Goal: Information Seeking & Learning: Check status

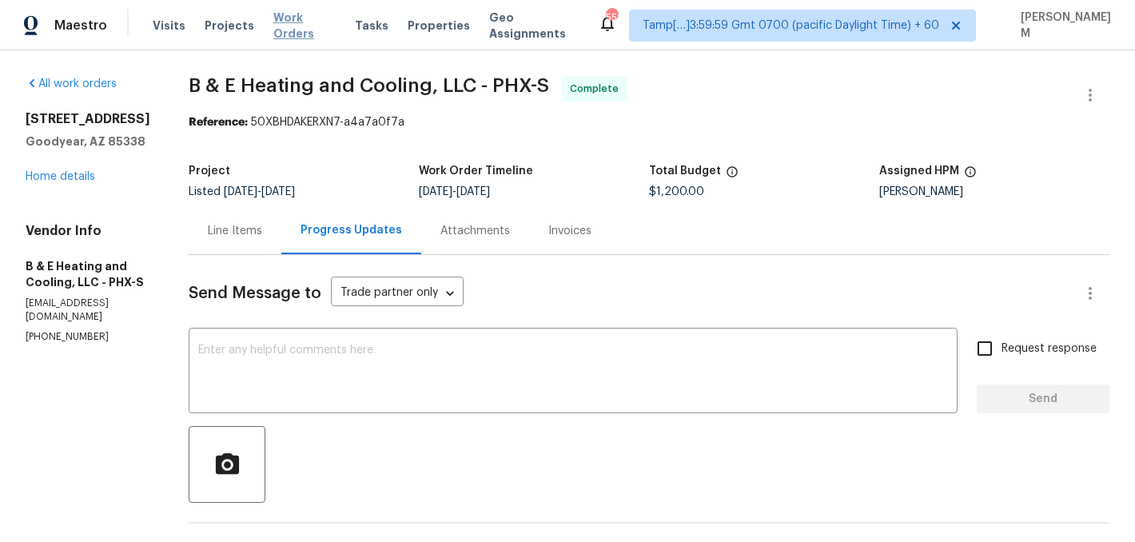
click at [295, 21] on span "Work Orders" at bounding box center [304, 26] width 62 height 32
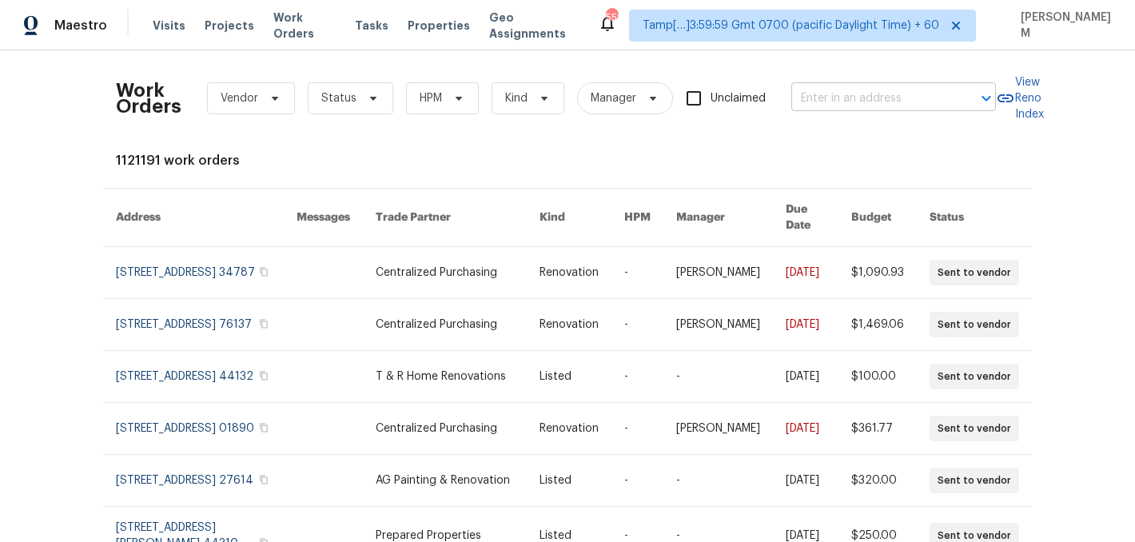
click at [894, 102] on input "text" at bounding box center [871, 98] width 160 height 25
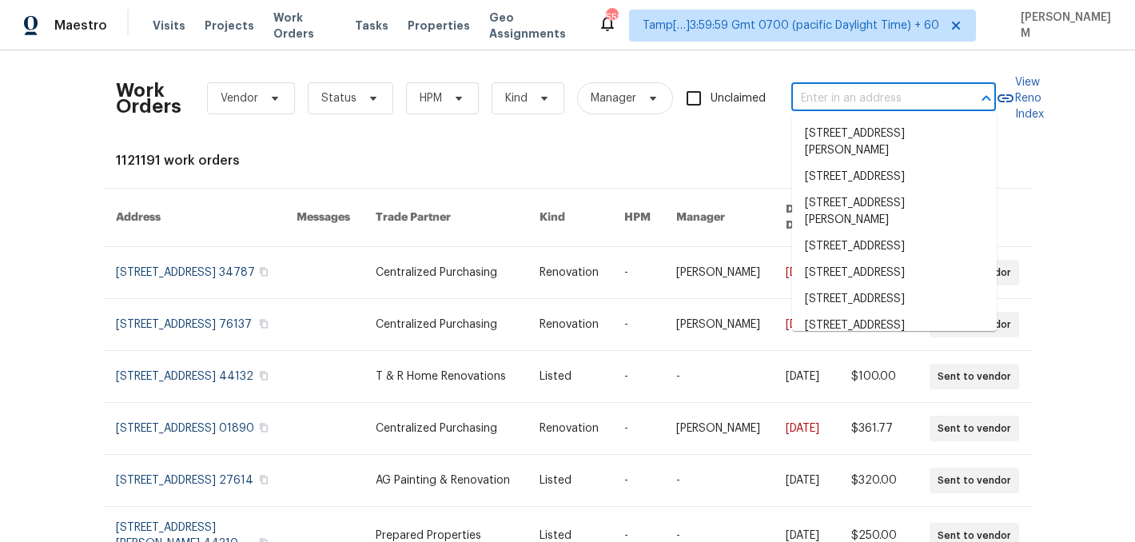
paste input "[STREET_ADDRESS]"
type input "[STREET_ADDRESS]"
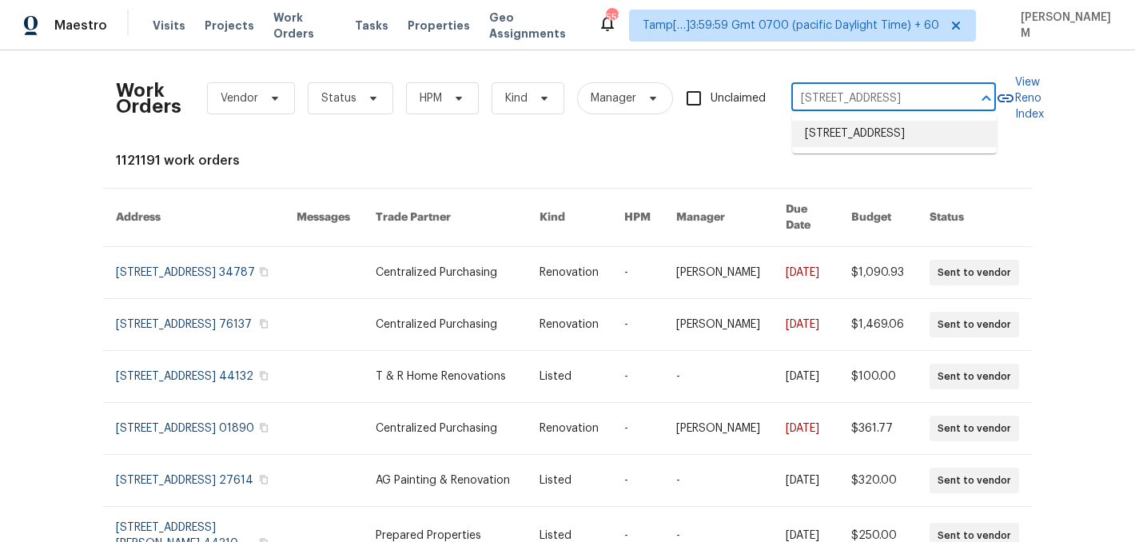
click at [893, 136] on li "[STREET_ADDRESS]" at bounding box center [894, 134] width 205 height 26
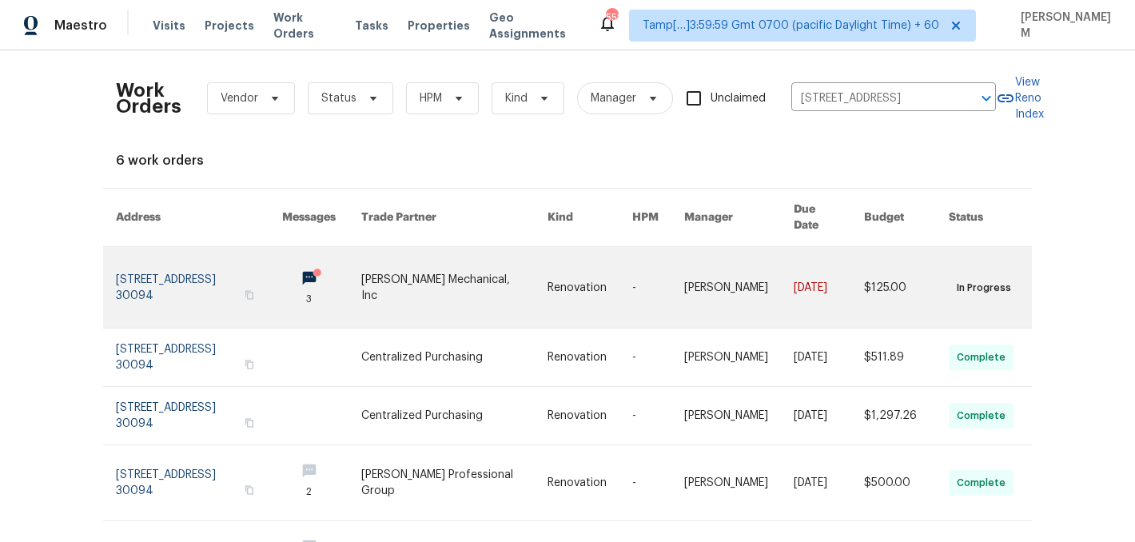
click at [582, 272] on link at bounding box center [589, 287] width 85 height 81
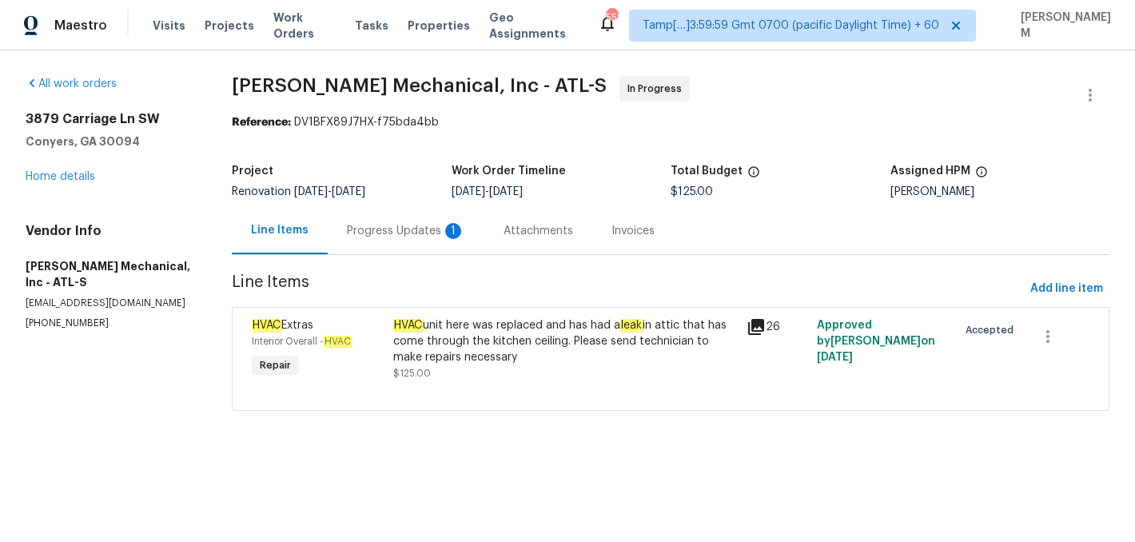
click at [388, 238] on div "Progress Updates 1" at bounding box center [406, 231] width 118 height 16
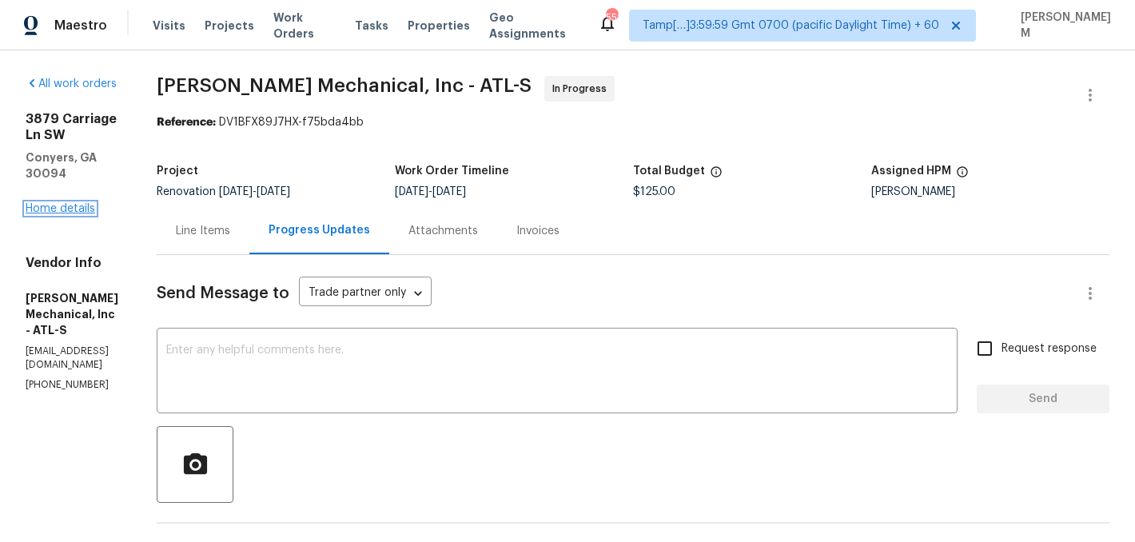
click at [53, 203] on link "Home details" at bounding box center [61, 208] width 70 height 11
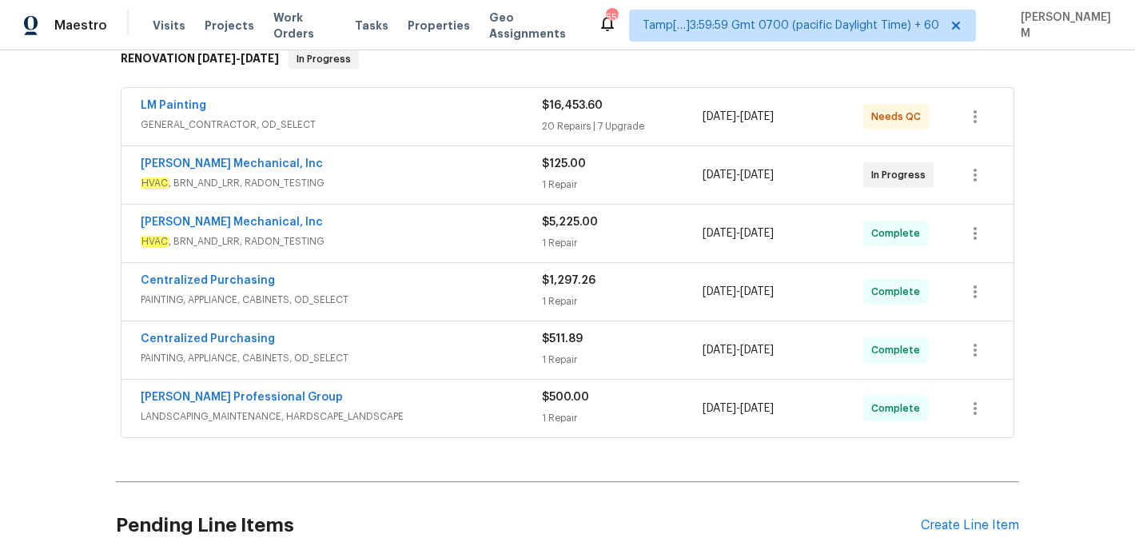
scroll to position [264, 0]
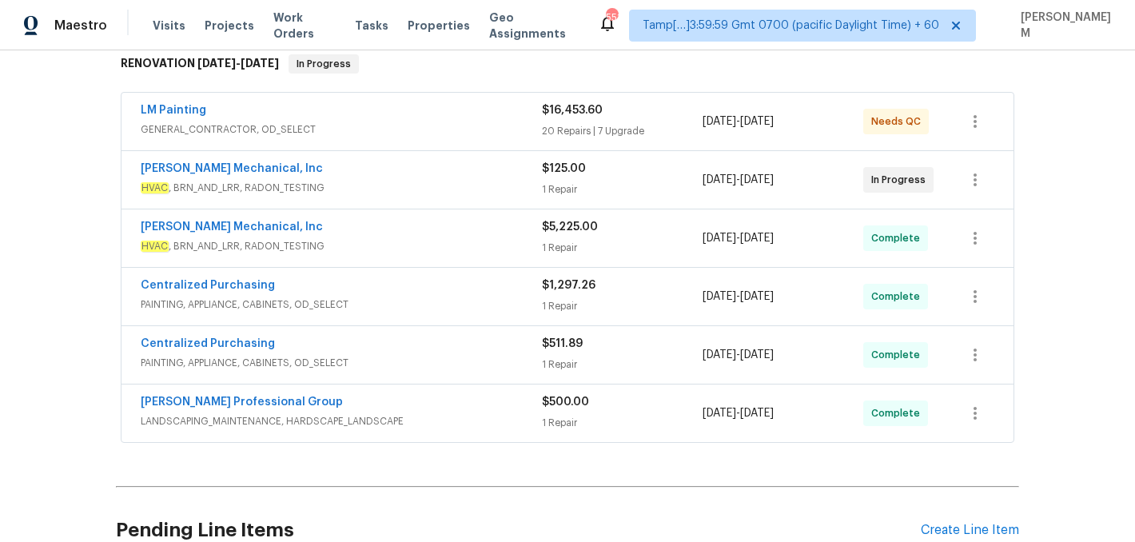
click at [471, 410] on div "[PERSON_NAME] Professional Group" at bounding box center [341, 403] width 401 height 19
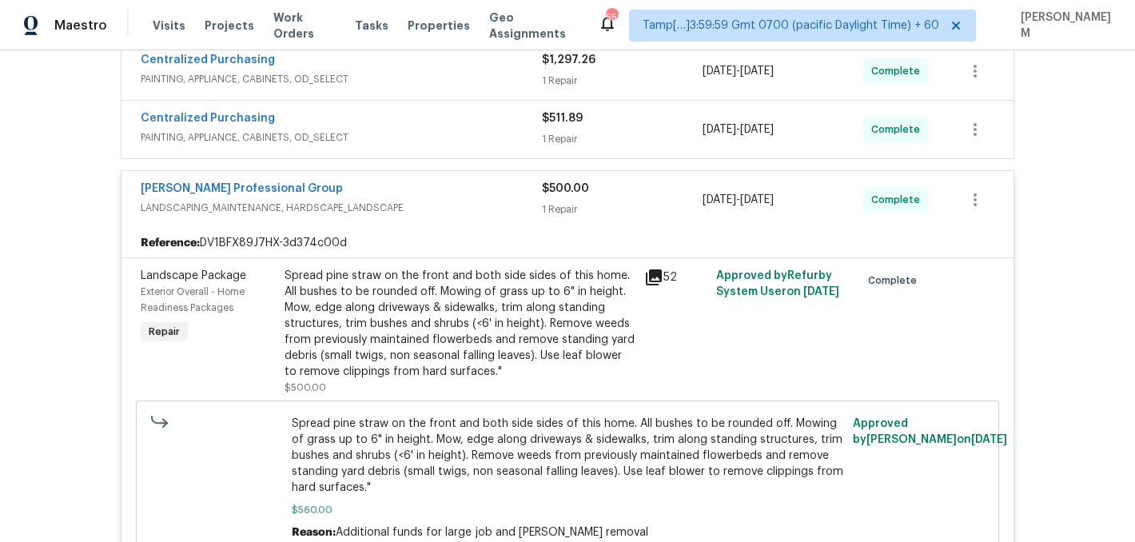
scroll to position [310, 0]
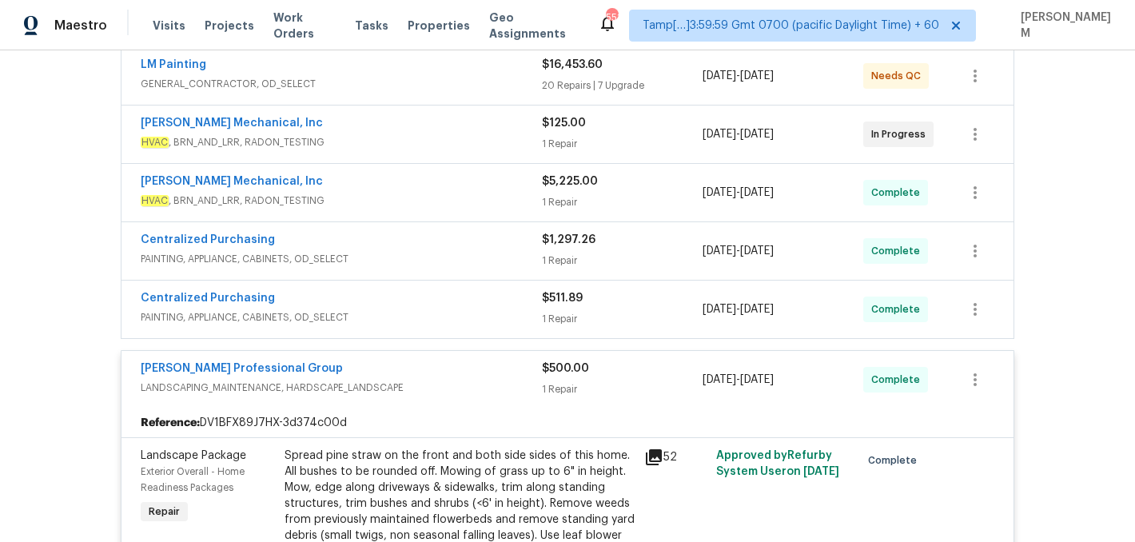
click at [420, 365] on div "[PERSON_NAME] Professional Group" at bounding box center [341, 369] width 401 height 19
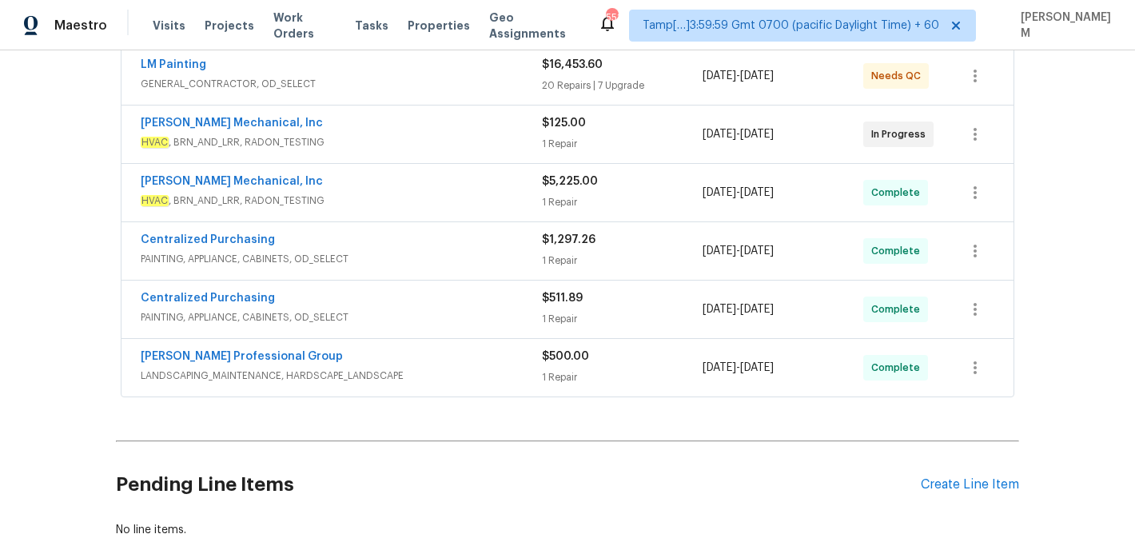
click at [434, 316] on span "PAINTING, APPLIANCE, CABINETS, OD_SELECT" at bounding box center [341, 317] width 401 height 16
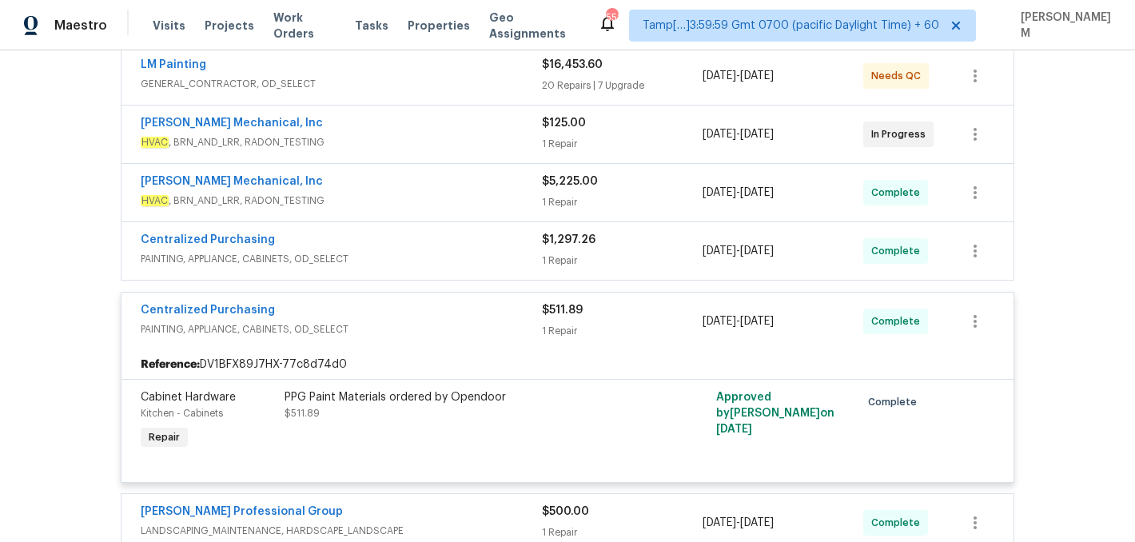
click at [434, 316] on div "Centralized Purchasing" at bounding box center [341, 311] width 401 height 19
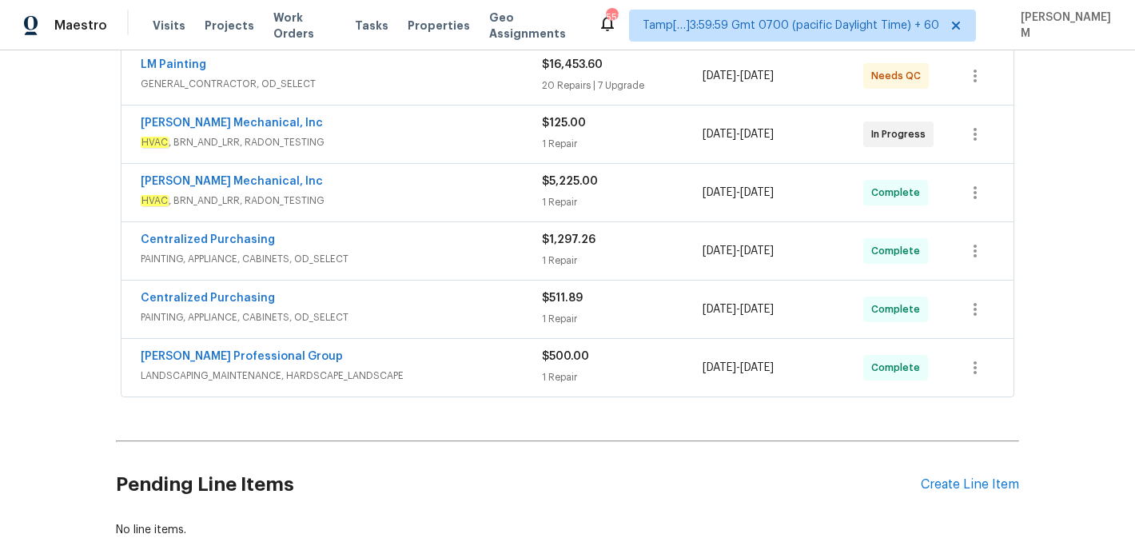
click at [434, 260] on span "PAINTING, APPLIANCE, CABINETS, OD_SELECT" at bounding box center [341, 259] width 401 height 16
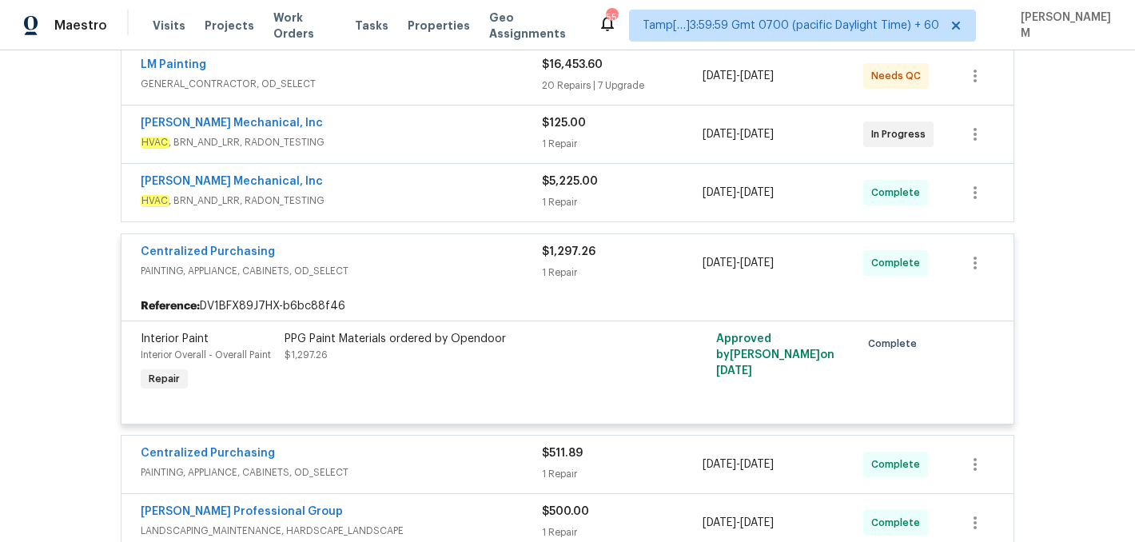
click at [434, 260] on div "Centralized Purchasing" at bounding box center [341, 253] width 401 height 19
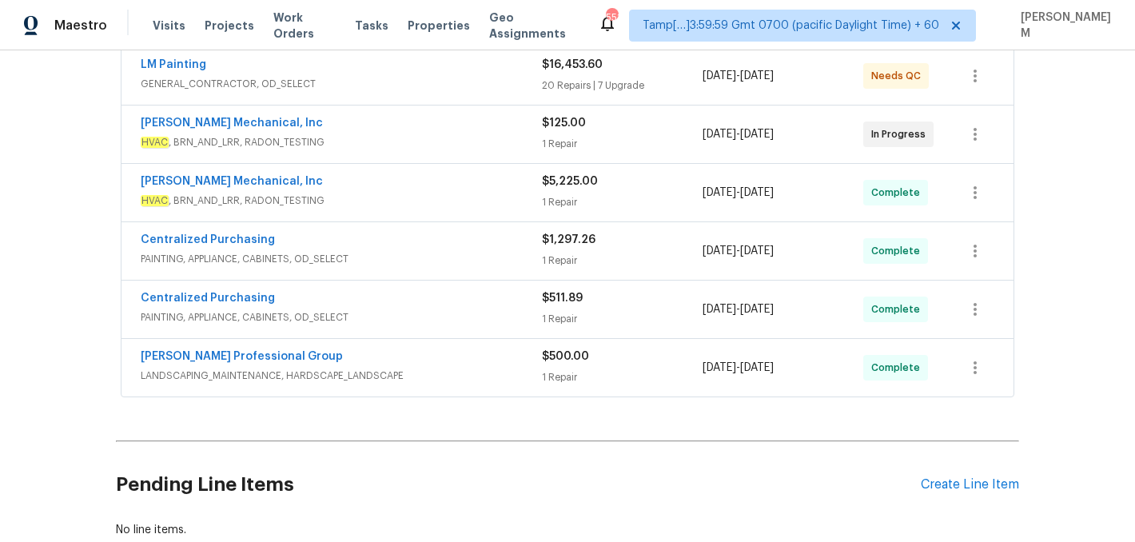
click at [425, 206] on span "HVAC , BRN_AND_LRR, RADON_TESTING" at bounding box center [341, 201] width 401 height 16
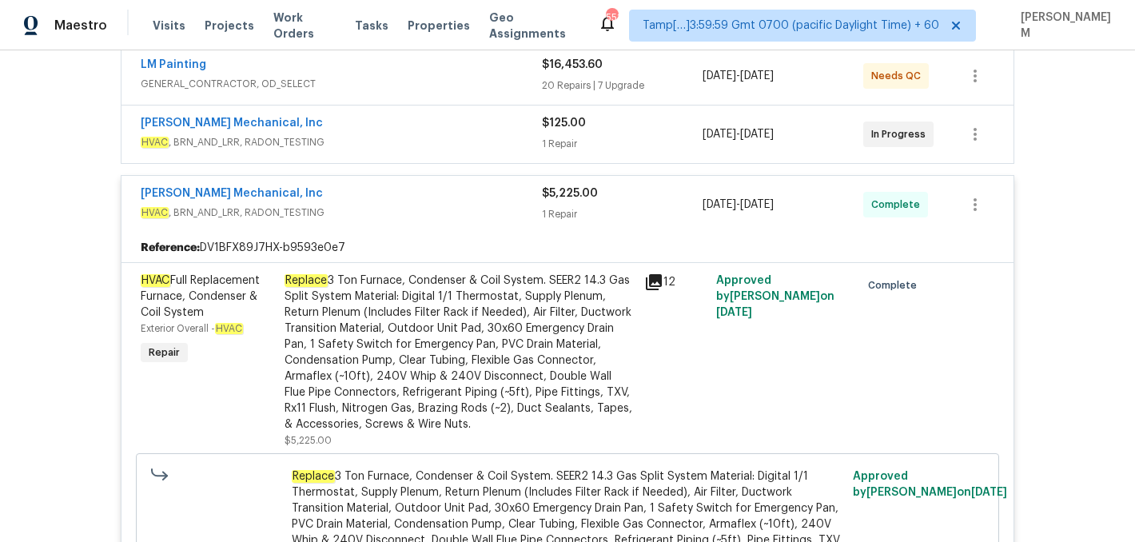
click at [439, 315] on div "Replace 3 Ton Furnace, Condenser & Coil System. SEER2 14.3 Gas Split System Mat…" at bounding box center [459, 352] width 350 height 160
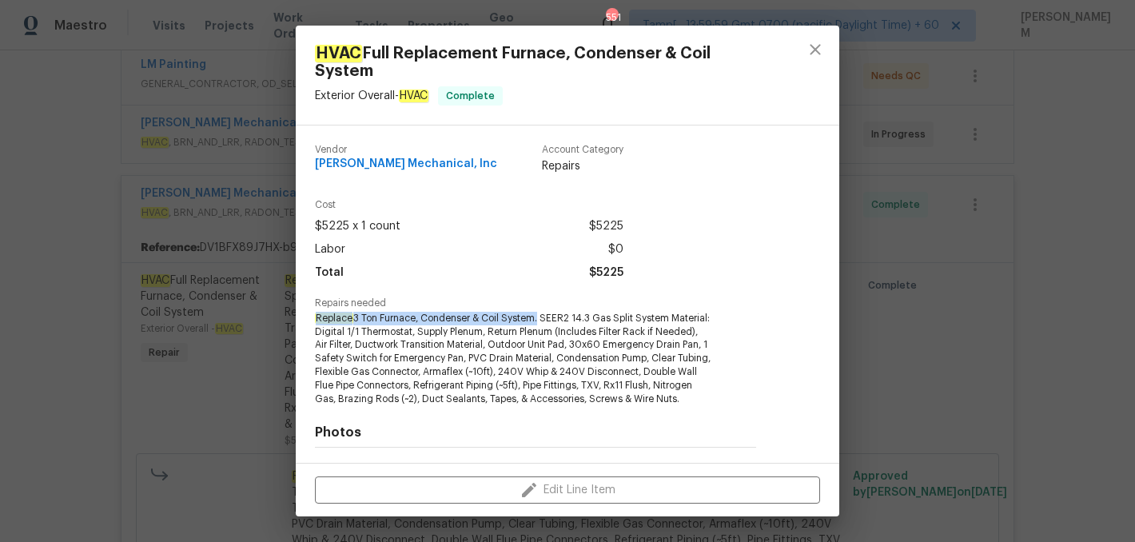
drag, startPoint x: 319, startPoint y: 316, endPoint x: 539, endPoint y: 323, distance: 220.7
click at [539, 323] on span "Replace 3 Ton Furnace, Condenser & Coil System. SEER2 14.3 Gas Split System Mat…" at bounding box center [513, 359] width 397 height 94
copy span "Replace 3 Ton Furnace, Condenser & Coil System"
click at [141, 361] on div "HVAC Full Replacement Furnace, Condenser & Coil System Exterior Overall - HVAC …" at bounding box center [567, 271] width 1135 height 542
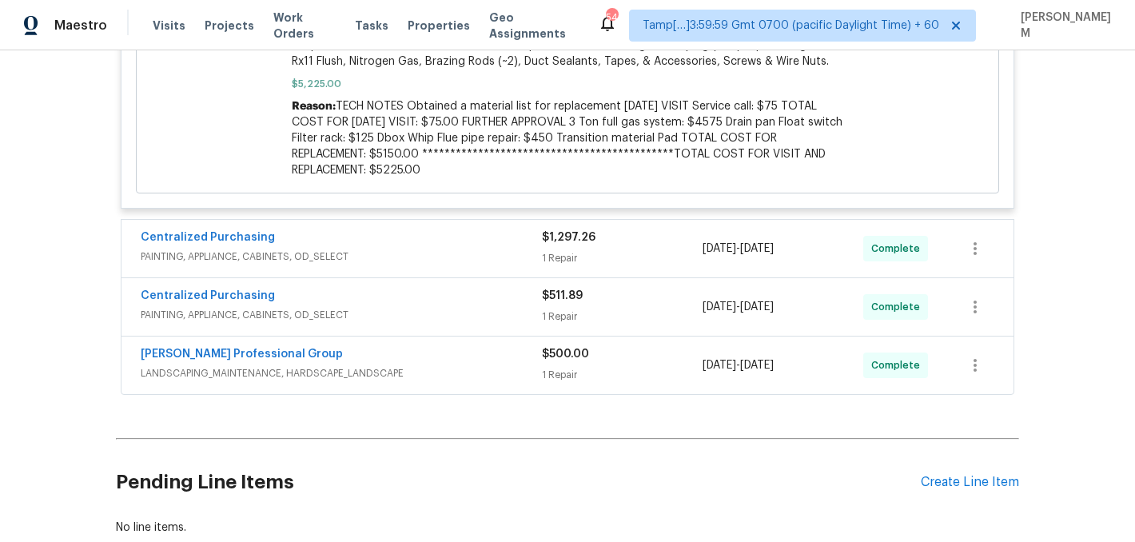
scroll to position [772, 0]
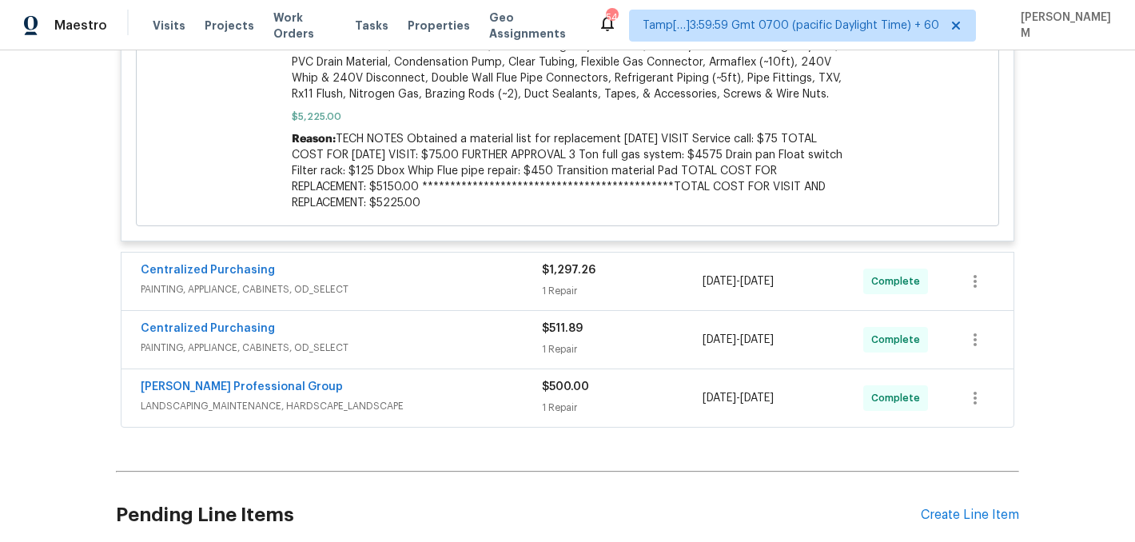
click at [449, 280] on div "Centralized Purchasing" at bounding box center [341, 271] width 401 height 19
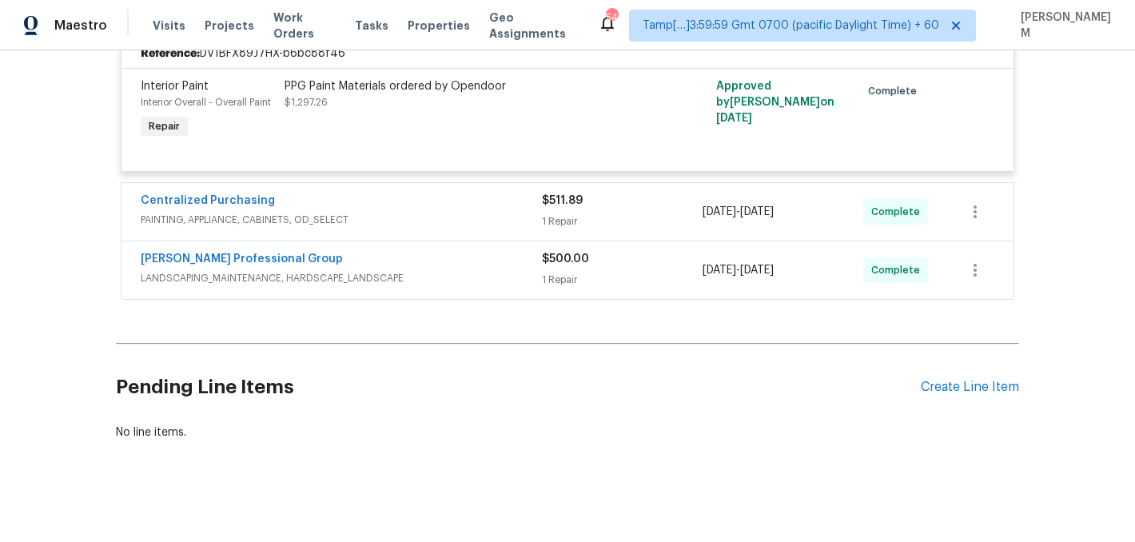
scroll to position [1052, 0]
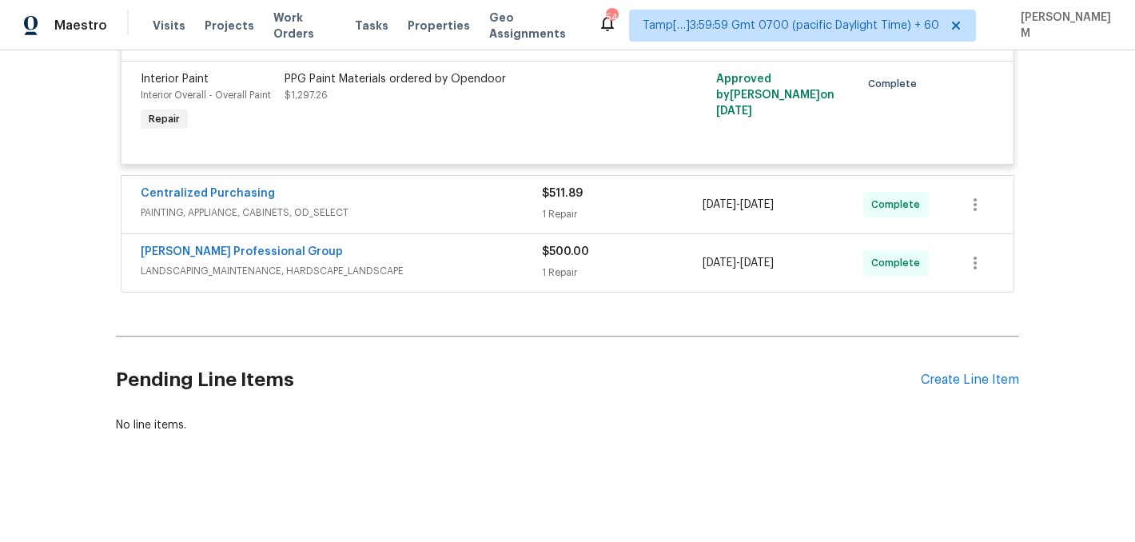
click at [464, 210] on span "PAINTING, APPLIANCE, CABINETS, OD_SELECT" at bounding box center [341, 213] width 401 height 16
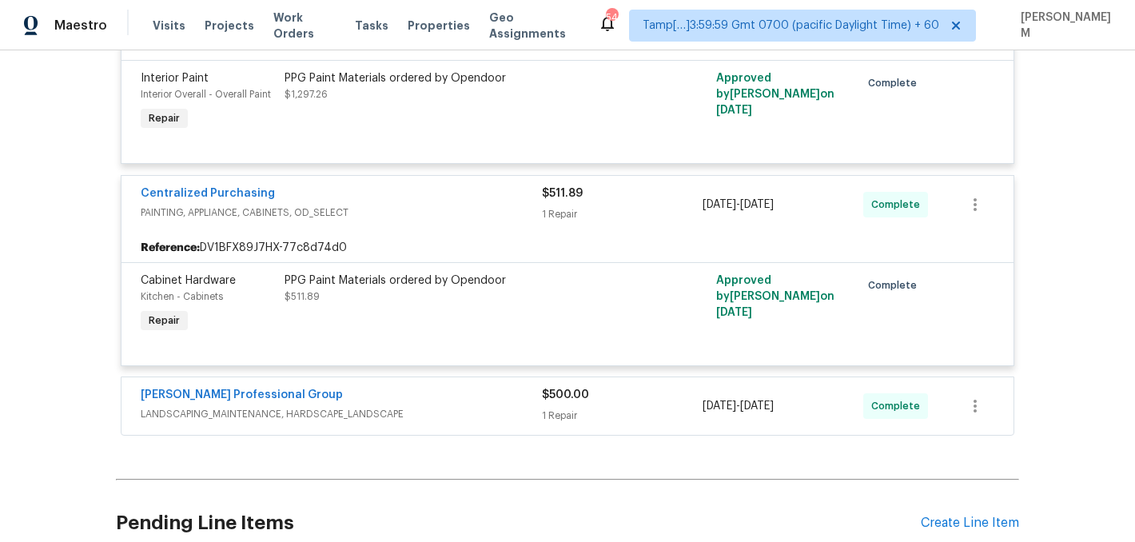
click at [480, 407] on span "LANDSCAPING_MAINTENANCE, HARDSCAPE_LANDSCAPE" at bounding box center [341, 414] width 401 height 16
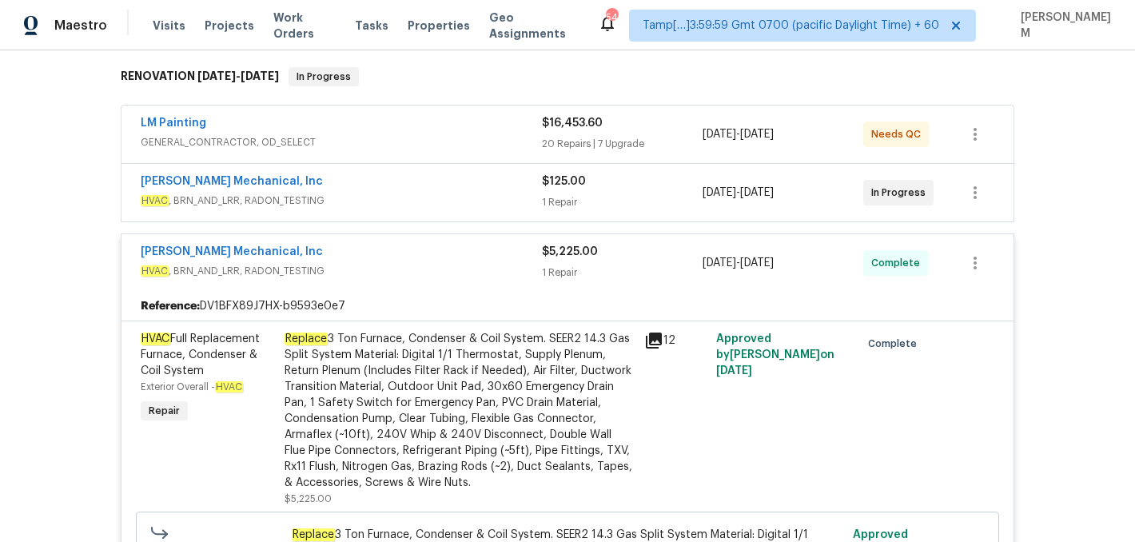
scroll to position [235, 0]
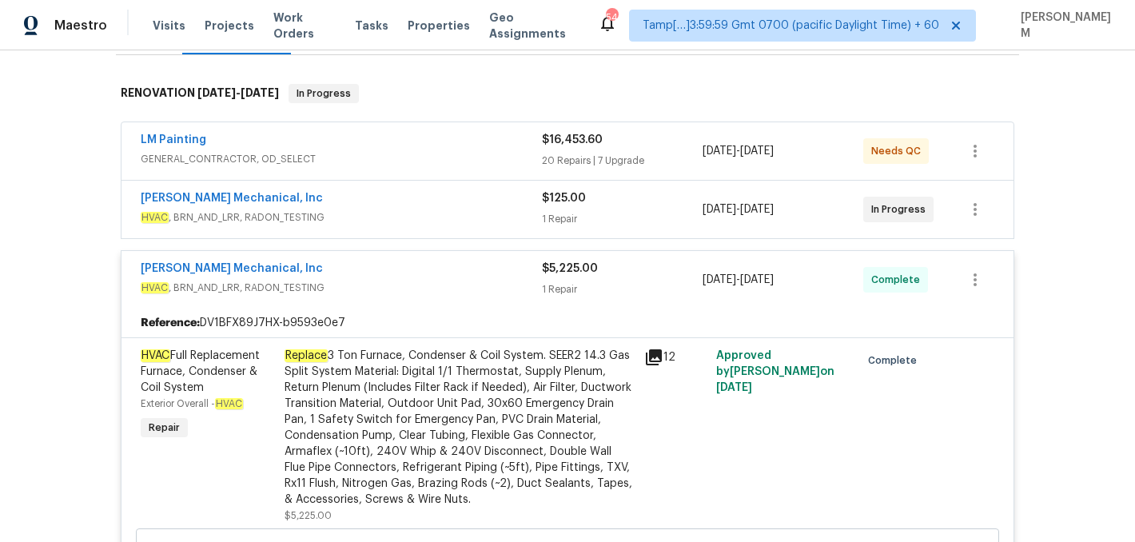
click at [437, 209] on span "HVAC , BRN_AND_LRR, RADON_TESTING" at bounding box center [341, 217] width 401 height 16
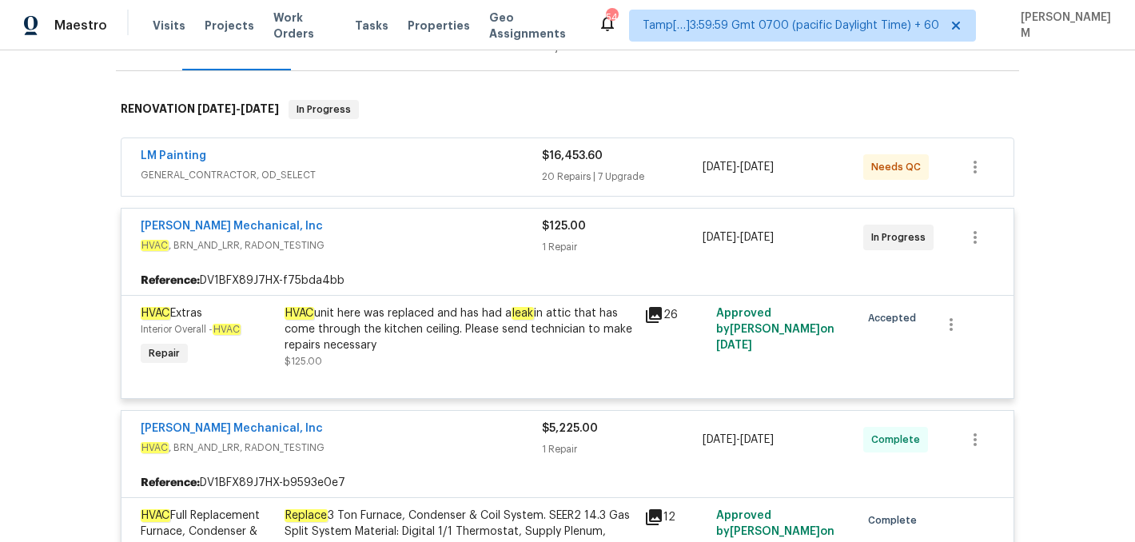
scroll to position [185, 0]
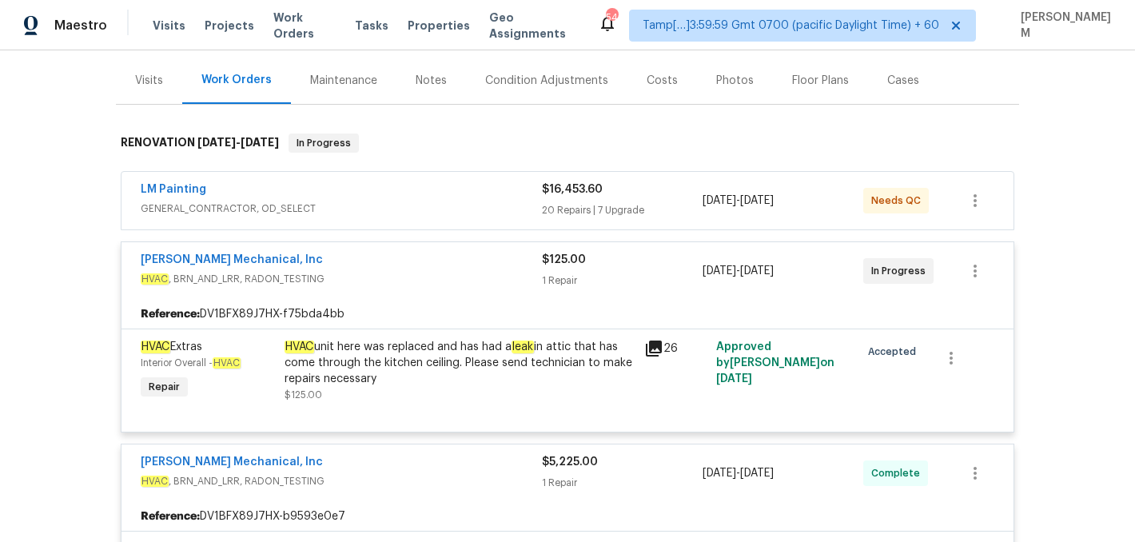
click at [432, 191] on div "LM Painting" at bounding box center [341, 190] width 401 height 19
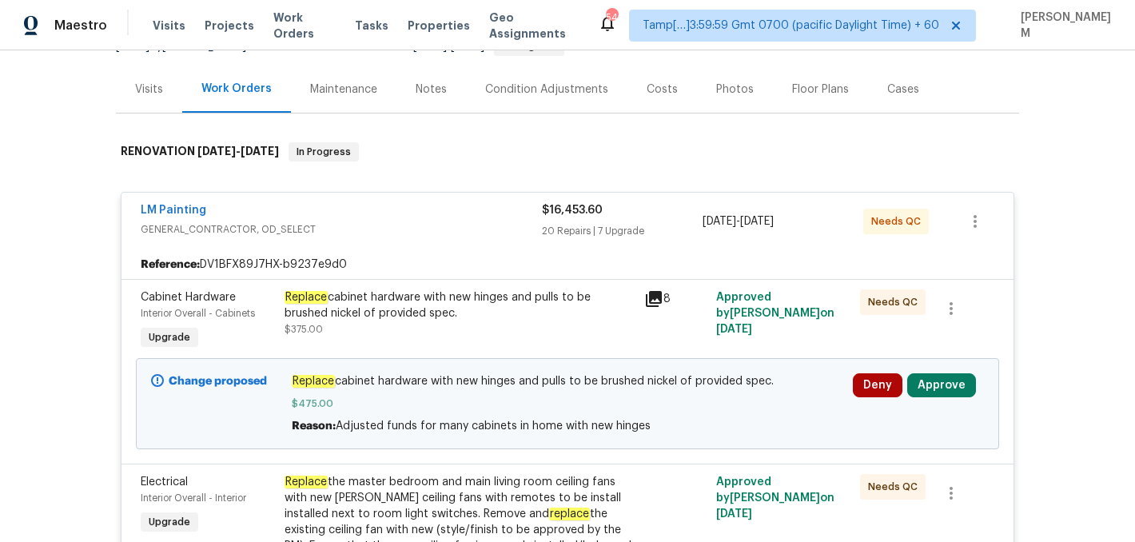
scroll to position [166, 0]
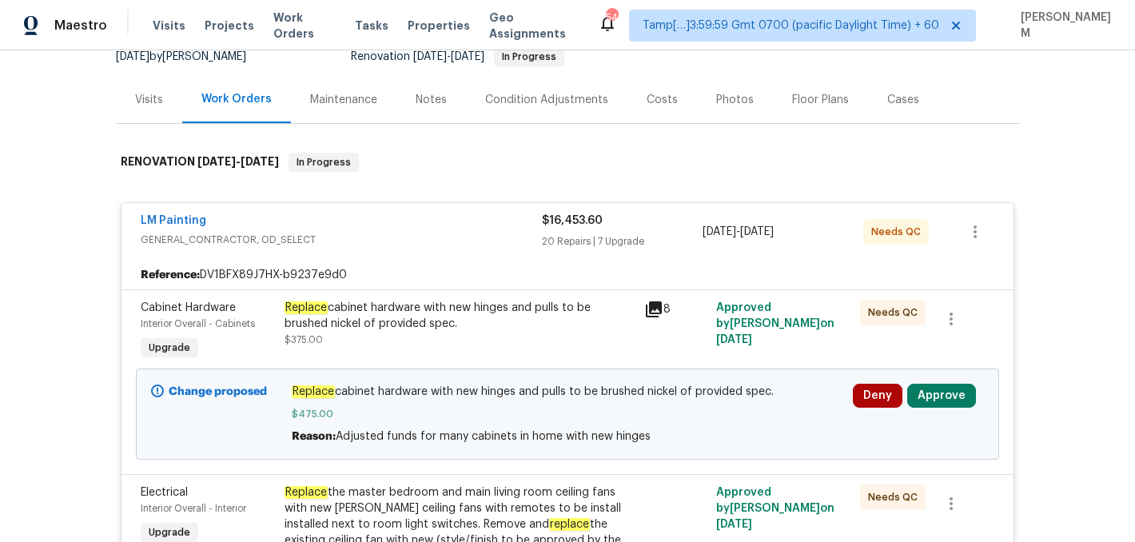
click at [147, 105] on div "Visits" at bounding box center [149, 100] width 28 height 16
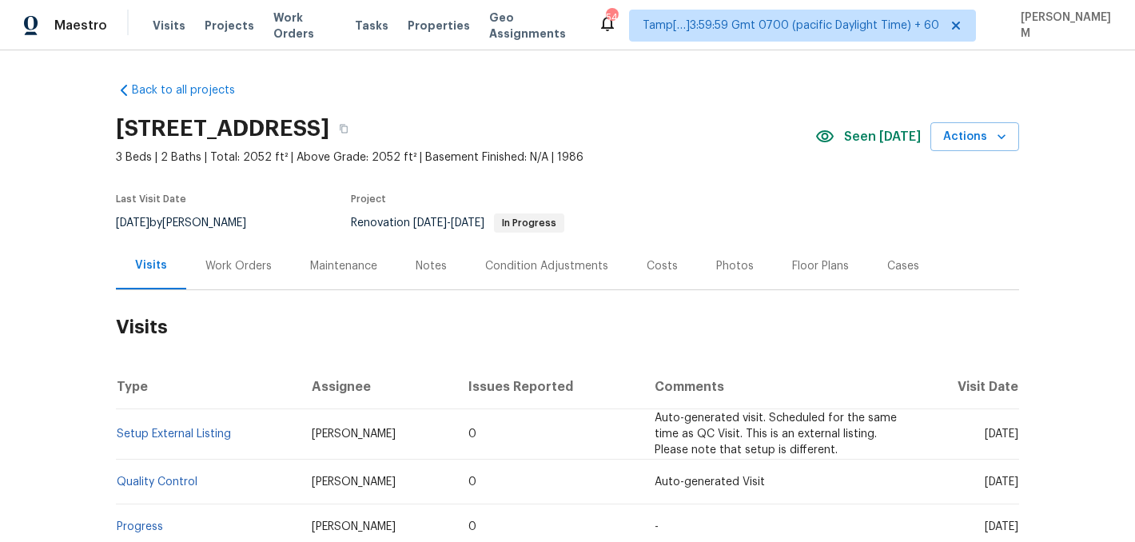
click at [217, 263] on div "Work Orders" at bounding box center [238, 266] width 66 height 16
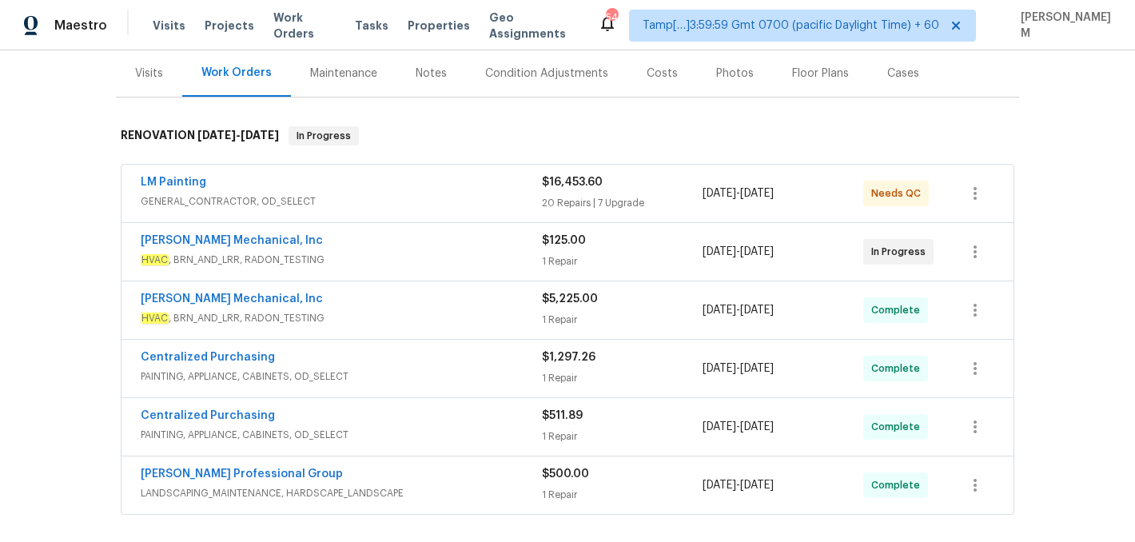
scroll to position [248, 0]
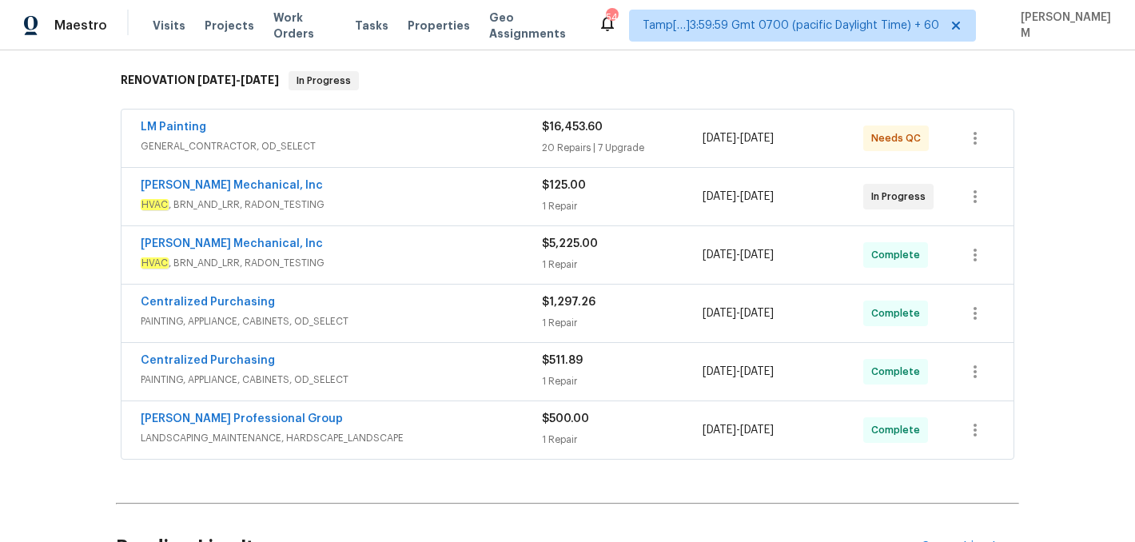
click at [421, 437] on span "LANDSCAPING_MAINTENANCE, HARDSCAPE_LANDSCAPE" at bounding box center [341, 438] width 401 height 16
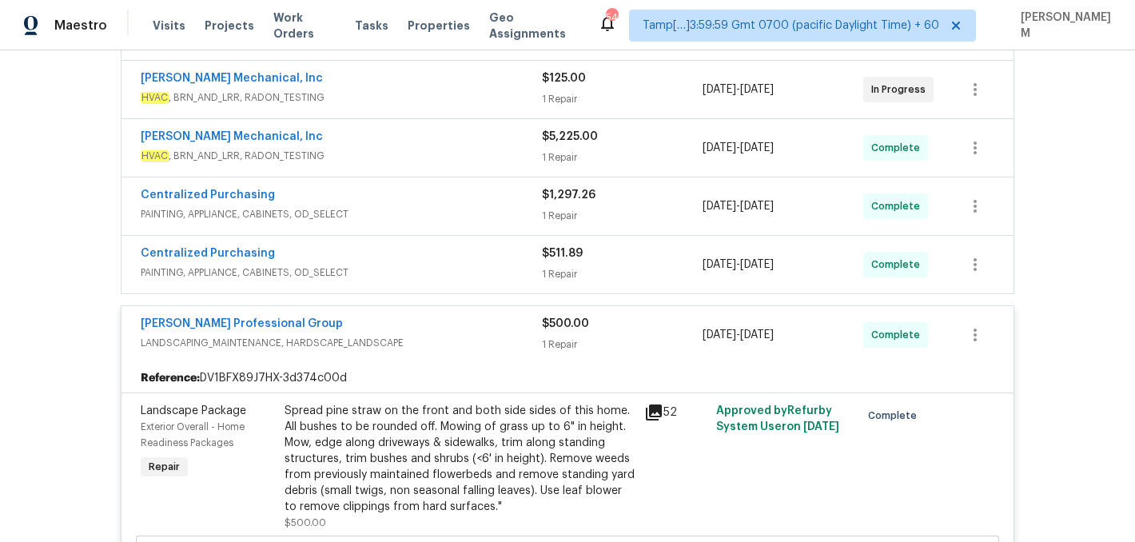
scroll to position [320, 0]
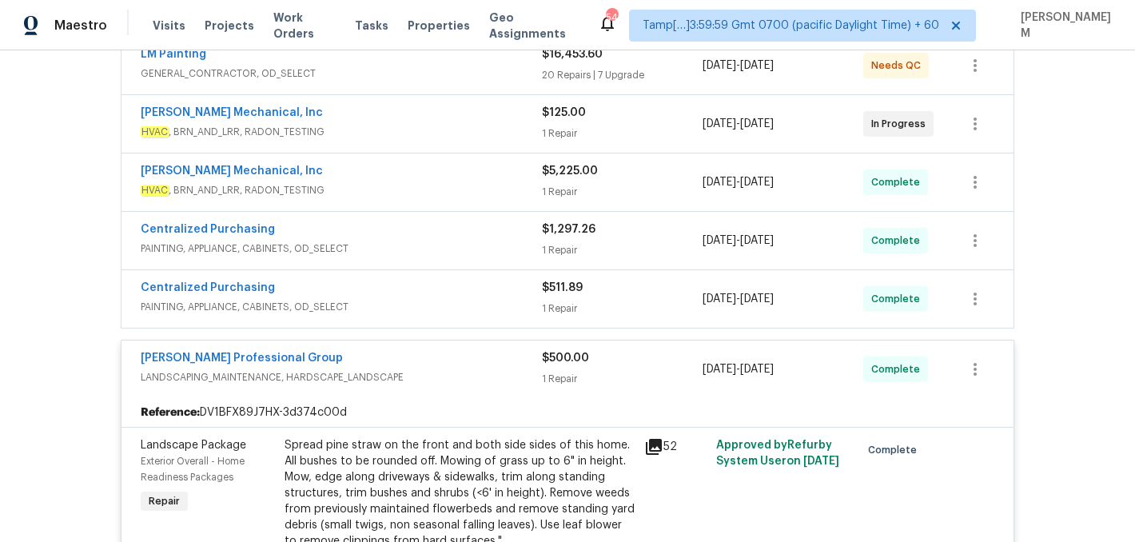
click at [454, 308] on span "PAINTING, APPLIANCE, CABINETS, OD_SELECT" at bounding box center [341, 307] width 401 height 16
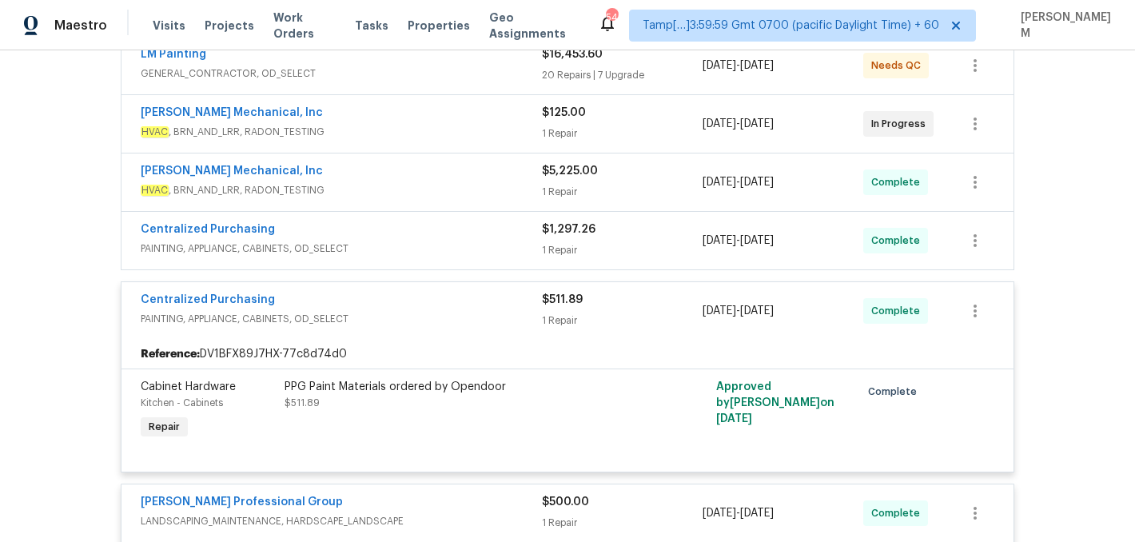
click at [436, 247] on span "PAINTING, APPLIANCE, CABINETS, OD_SELECT" at bounding box center [341, 249] width 401 height 16
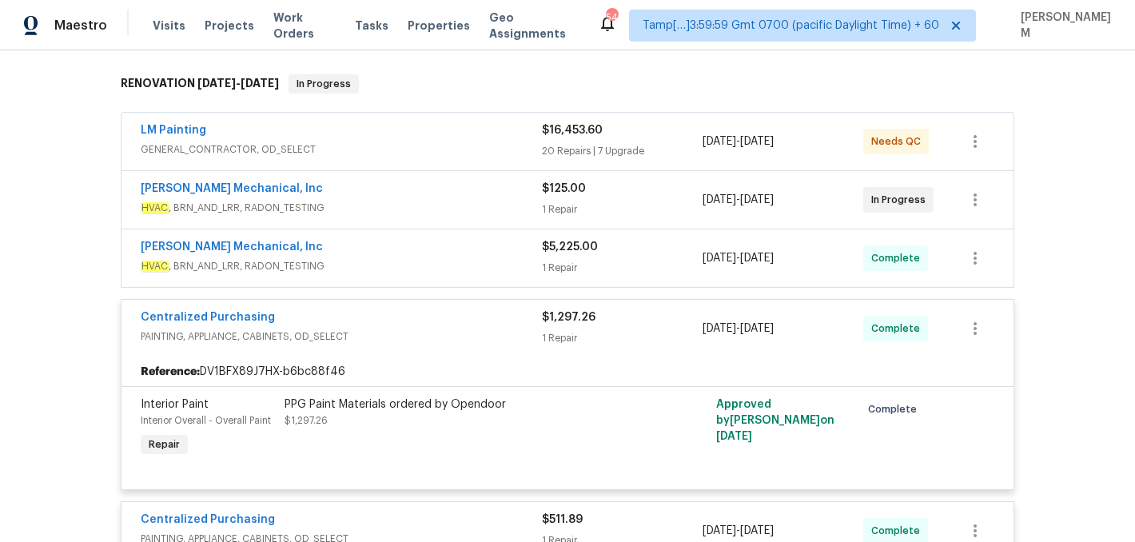
scroll to position [229, 0]
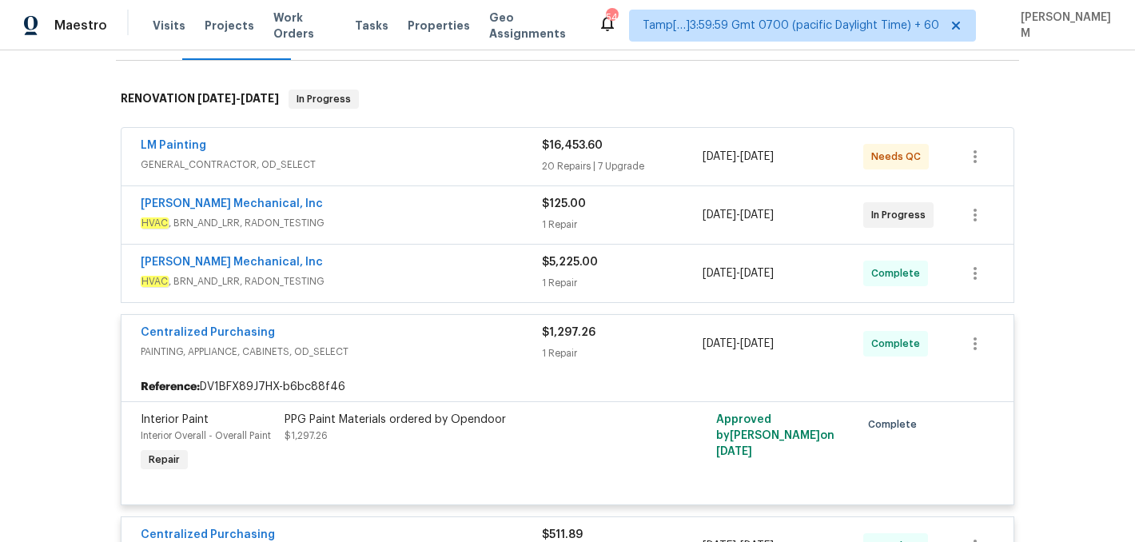
click at [436, 264] on div "[PERSON_NAME] Mechanical, Inc" at bounding box center [341, 263] width 401 height 19
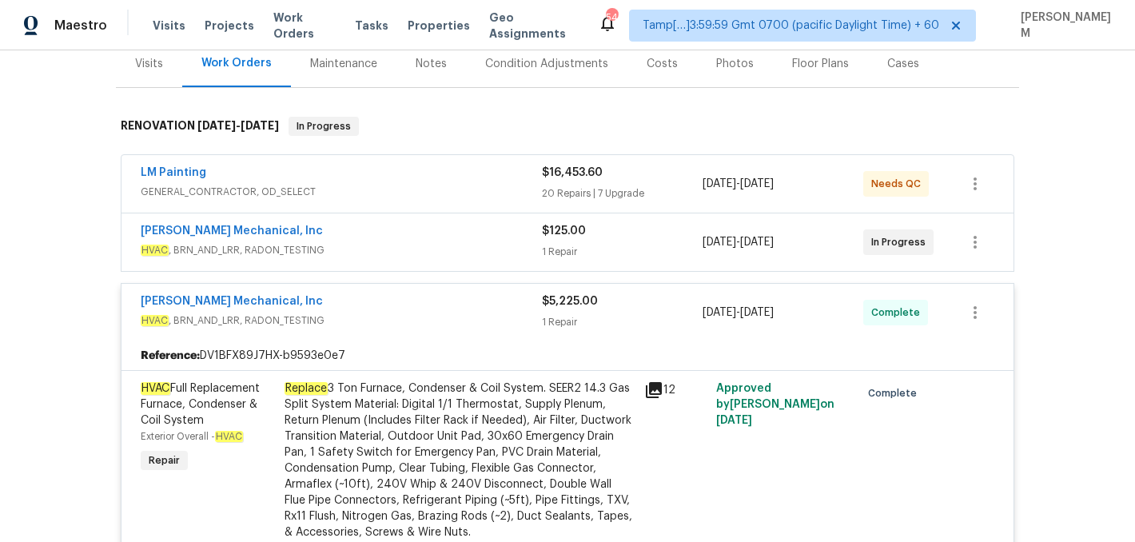
scroll to position [171, 0]
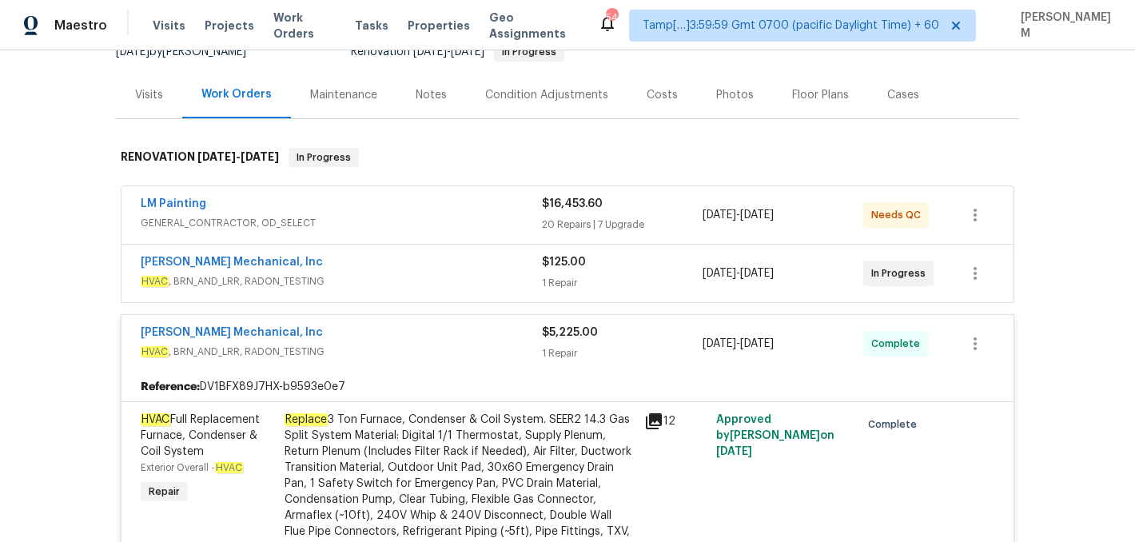
click at [451, 272] on div "[PERSON_NAME] Mechanical, Inc" at bounding box center [341, 263] width 401 height 19
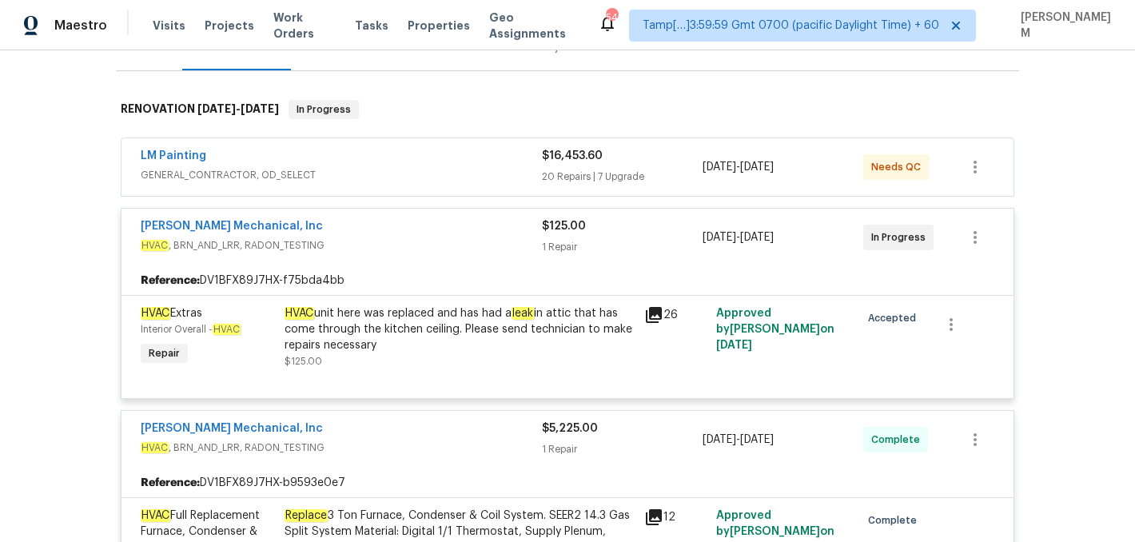
scroll to position [220, 0]
click at [428, 160] on div "LM Painting" at bounding box center [341, 156] width 401 height 19
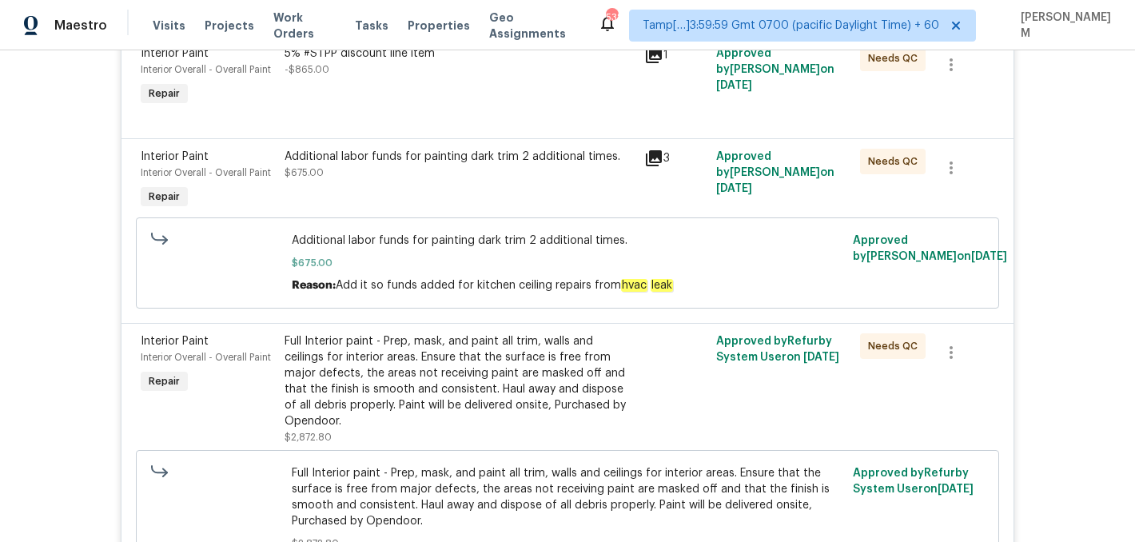
scroll to position [4090, 0]
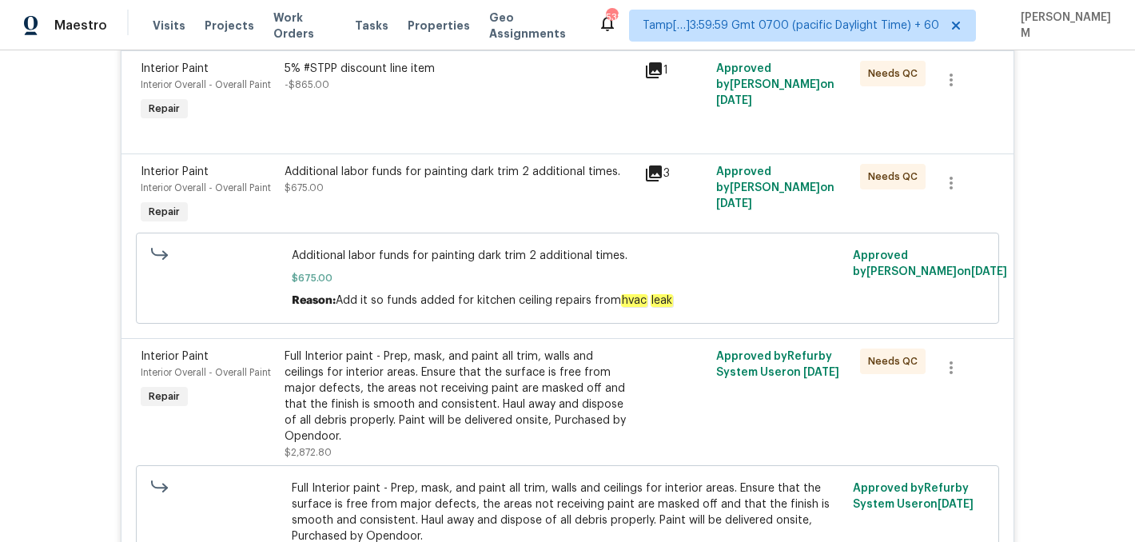
click at [523, 180] on div "Additional labor funds for painting dark trim 2 additional times." at bounding box center [459, 172] width 350 height 16
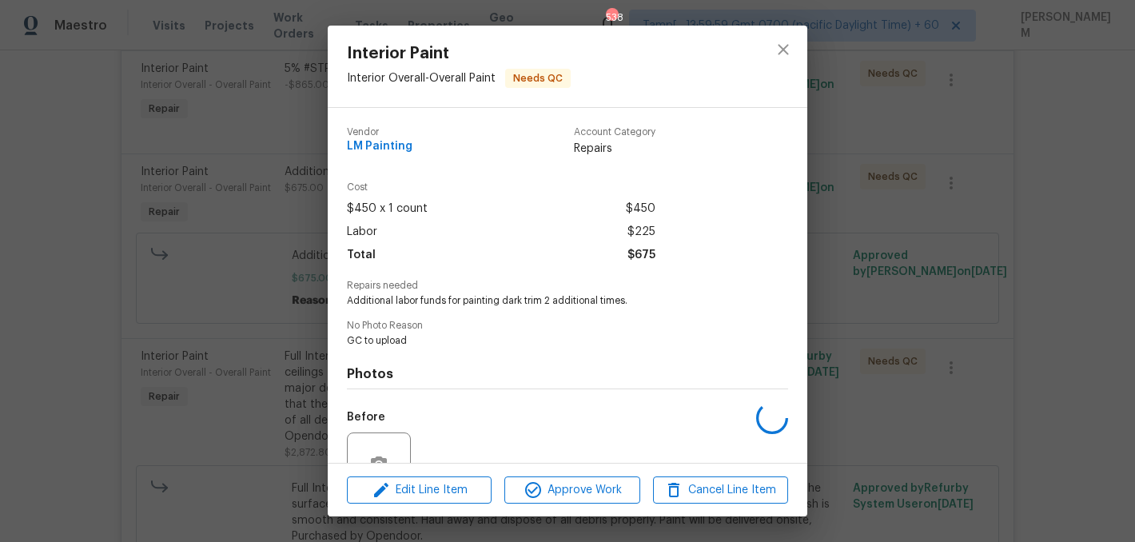
scroll to position [153, 0]
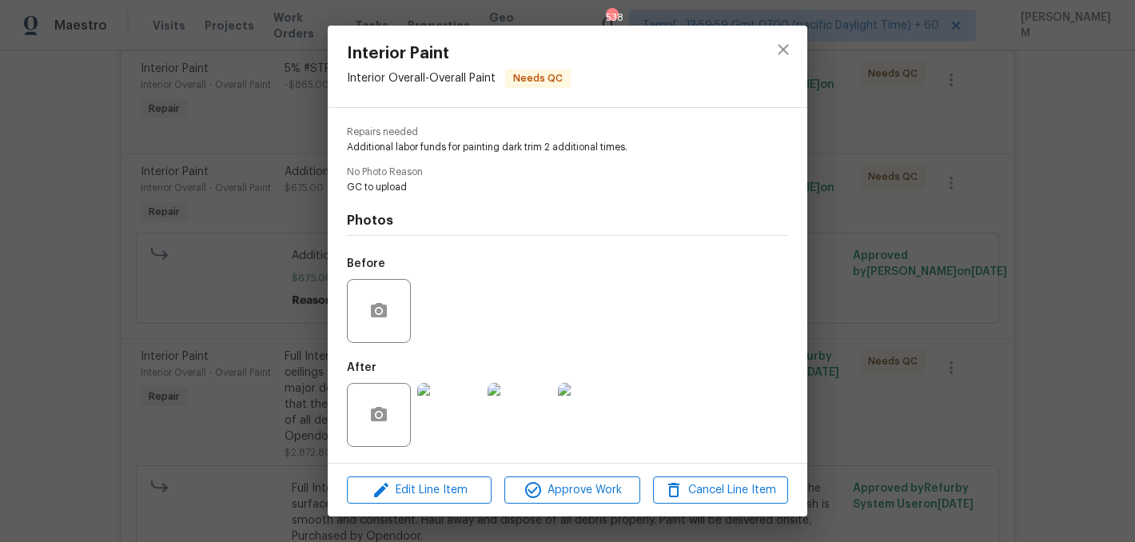
click at [439, 416] on img at bounding box center [449, 415] width 64 height 64
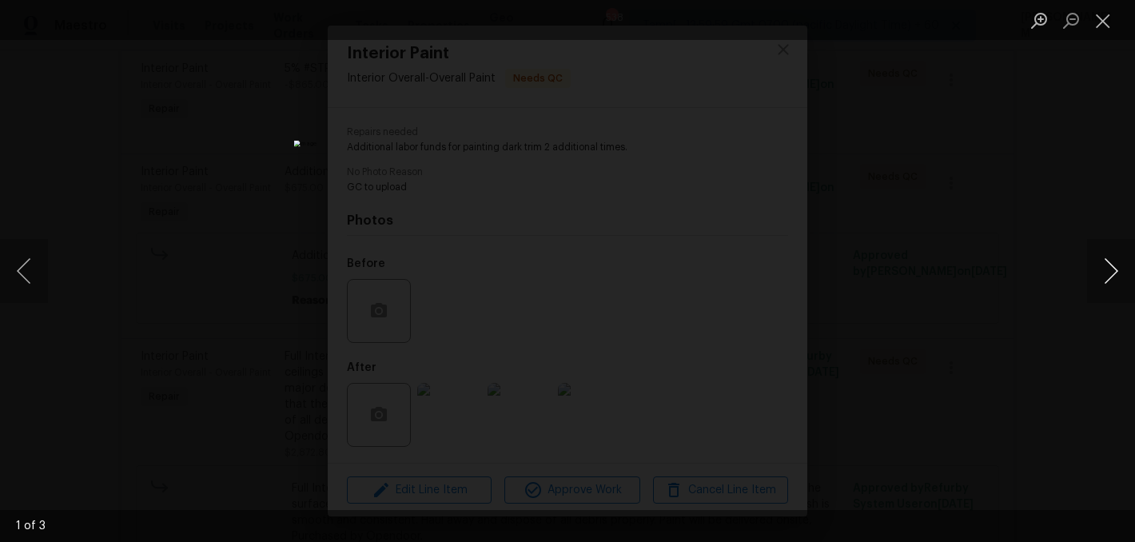
click at [1112, 261] on button "Next image" at bounding box center [1111, 271] width 48 height 64
click at [1116, 16] on button "Close lightbox" at bounding box center [1103, 20] width 32 height 28
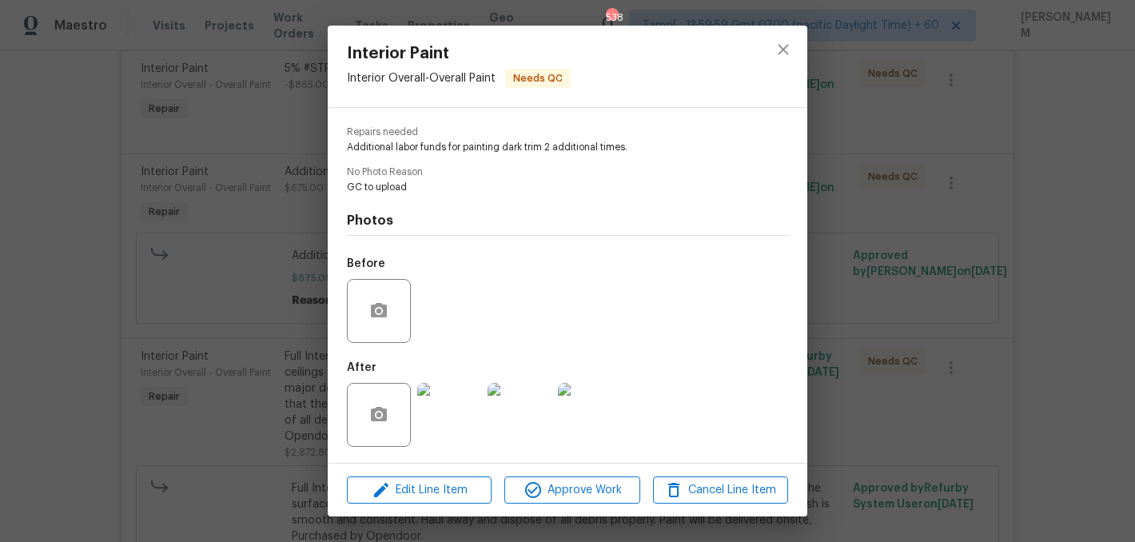
click at [897, 272] on div "Interior Paint Interior Overall - Overall Paint Needs QC Vendor LM Painting Acc…" at bounding box center [567, 271] width 1135 height 542
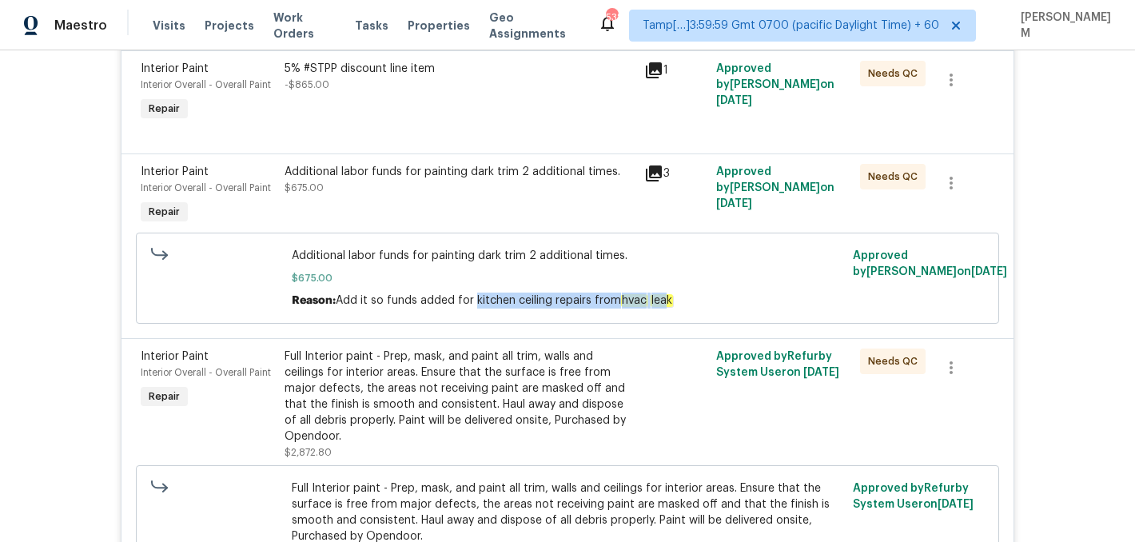
drag, startPoint x: 473, startPoint y: 330, endPoint x: 666, endPoint y: 332, distance: 192.6
click at [666, 307] on span "Add it so funds added for kitchen ceiling repairs from hvac leak" at bounding box center [504, 300] width 337 height 13
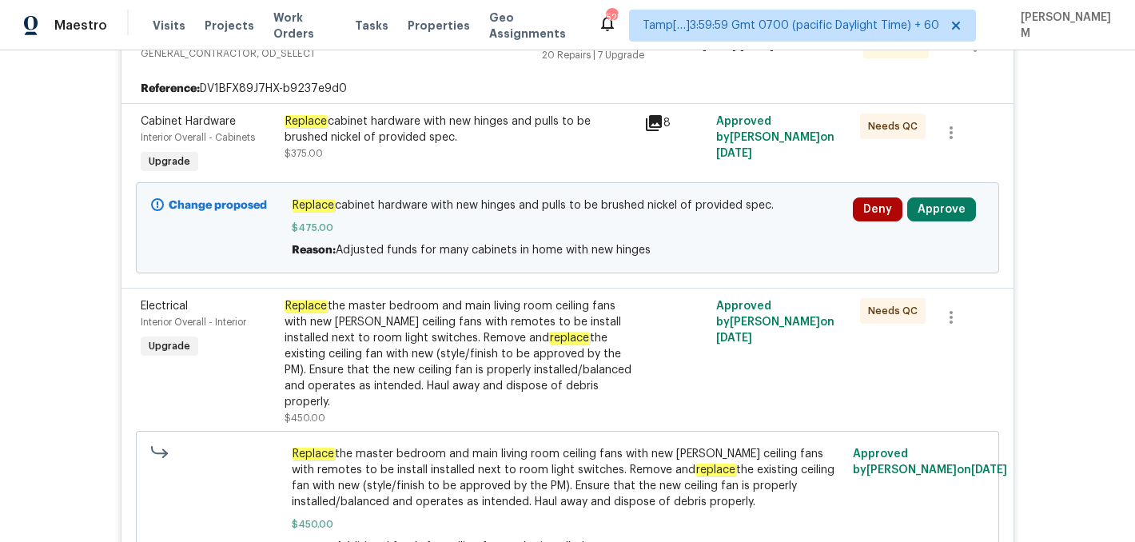
scroll to position [0, 0]
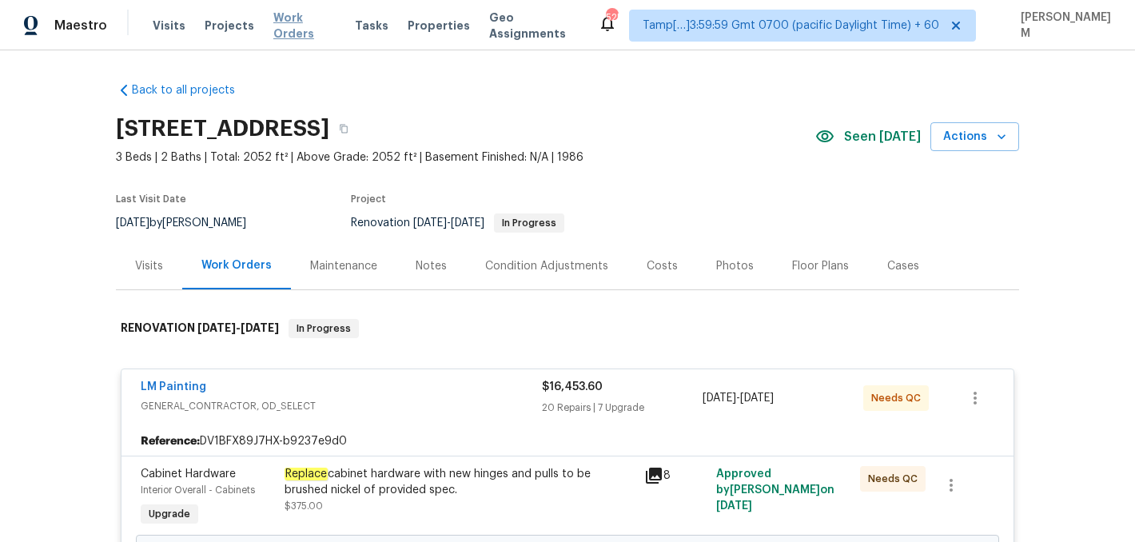
click at [296, 23] on span "Work Orders" at bounding box center [304, 26] width 62 height 32
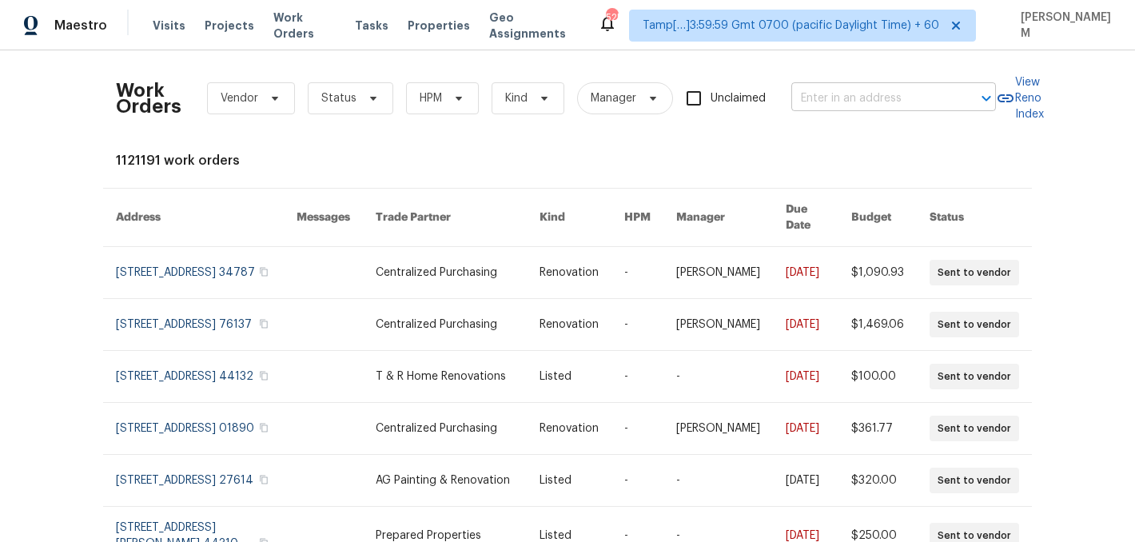
click at [890, 93] on input "text" at bounding box center [871, 98] width 160 height 25
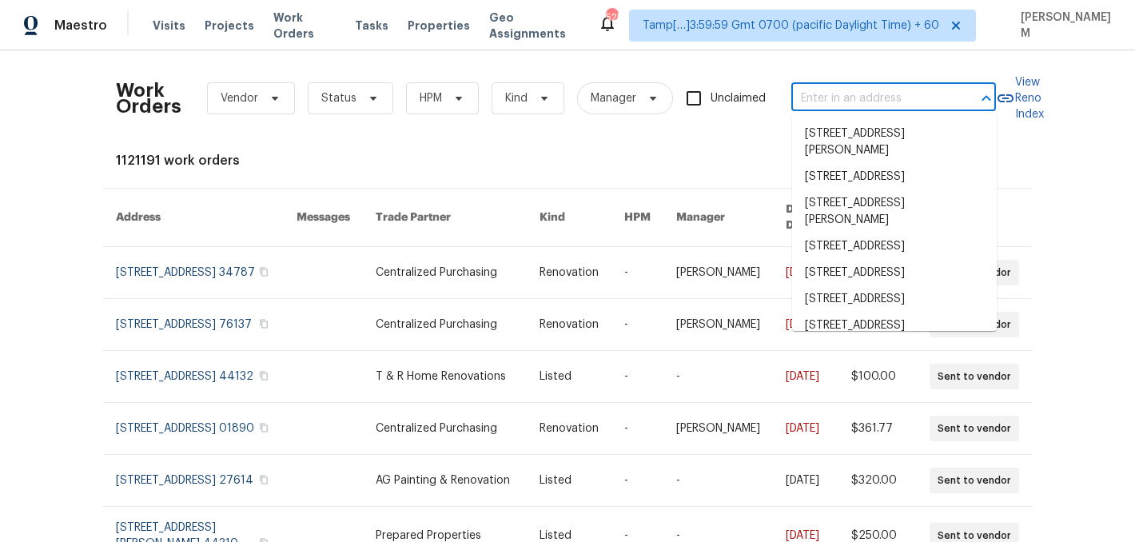
paste input "[STREET_ADDRESS][PERSON_NAME][PERSON_NAME]"
type input "[STREET_ADDRESS][PERSON_NAME][PERSON_NAME]"
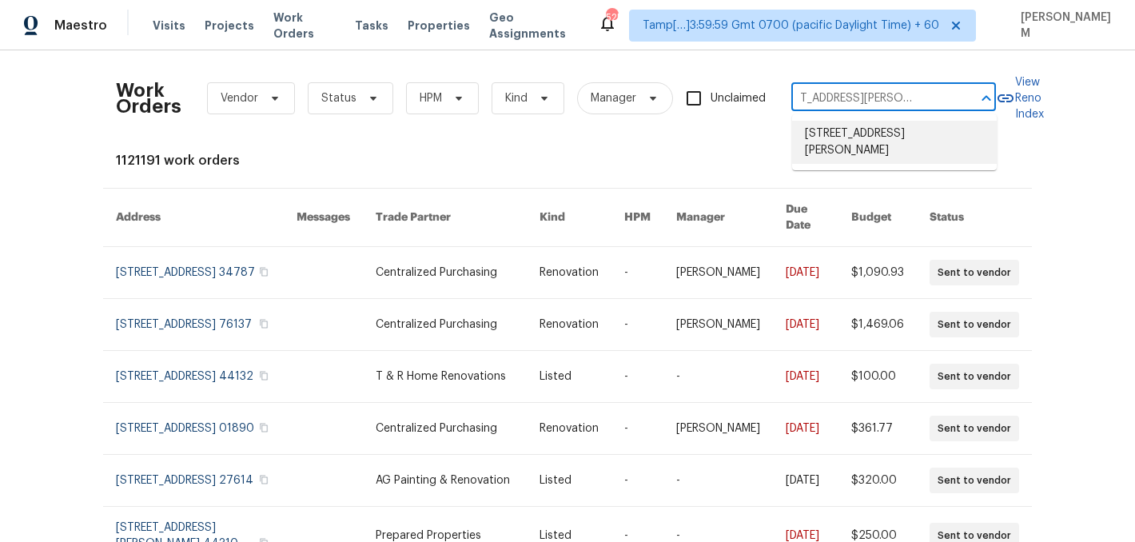
click at [872, 141] on li "[STREET_ADDRESS][PERSON_NAME]" at bounding box center [894, 142] width 205 height 43
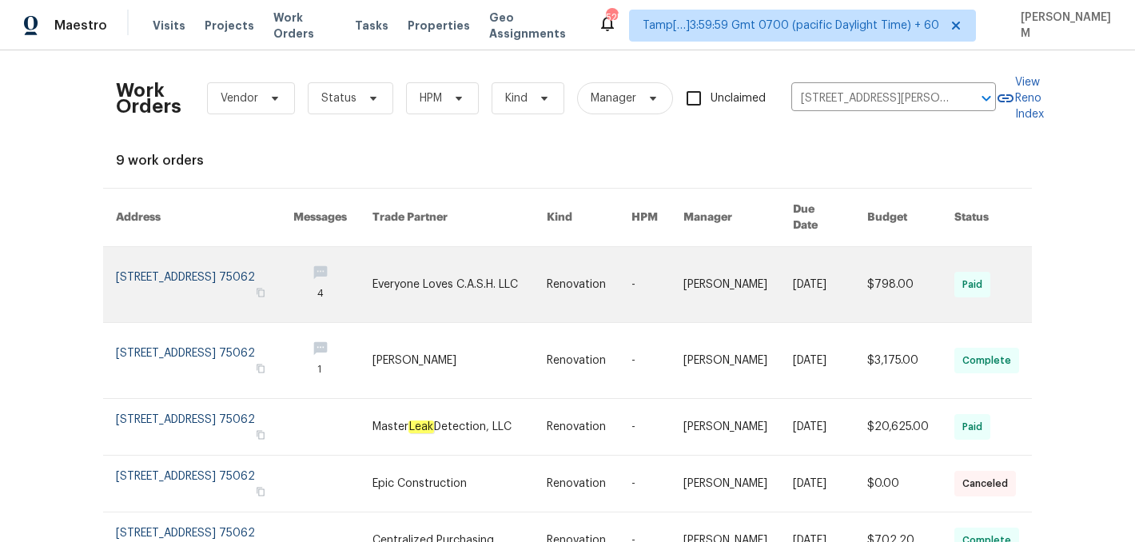
click at [608, 284] on link at bounding box center [589, 284] width 85 height 75
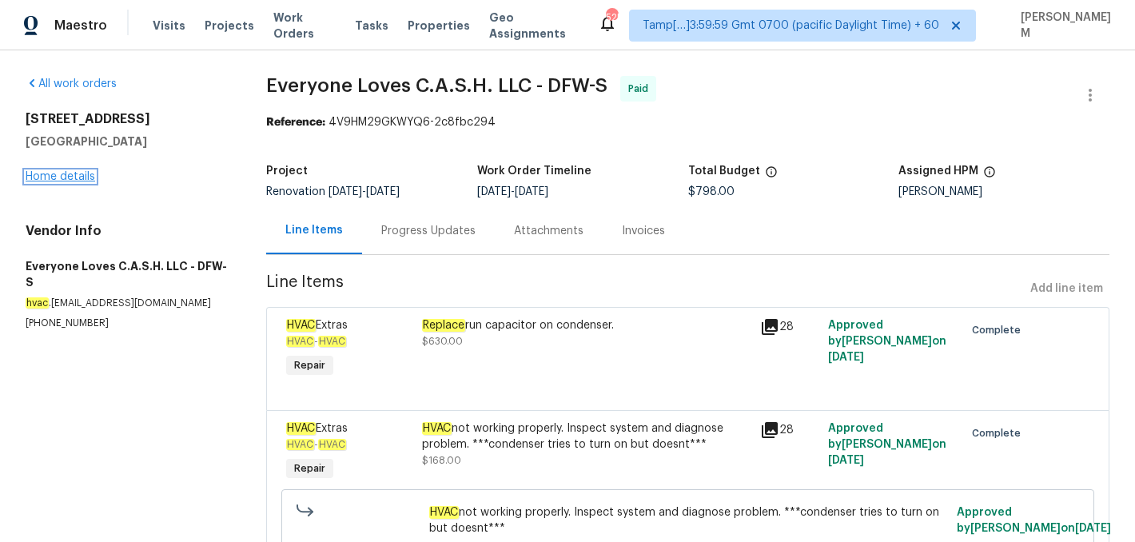
click at [65, 176] on link "Home details" at bounding box center [61, 176] width 70 height 11
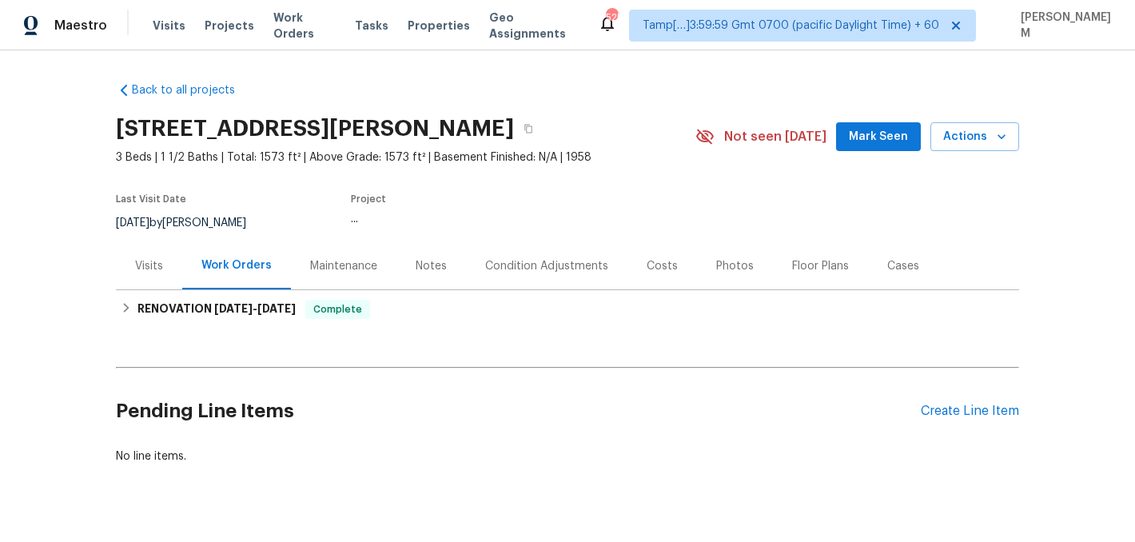
scroll to position [22, 0]
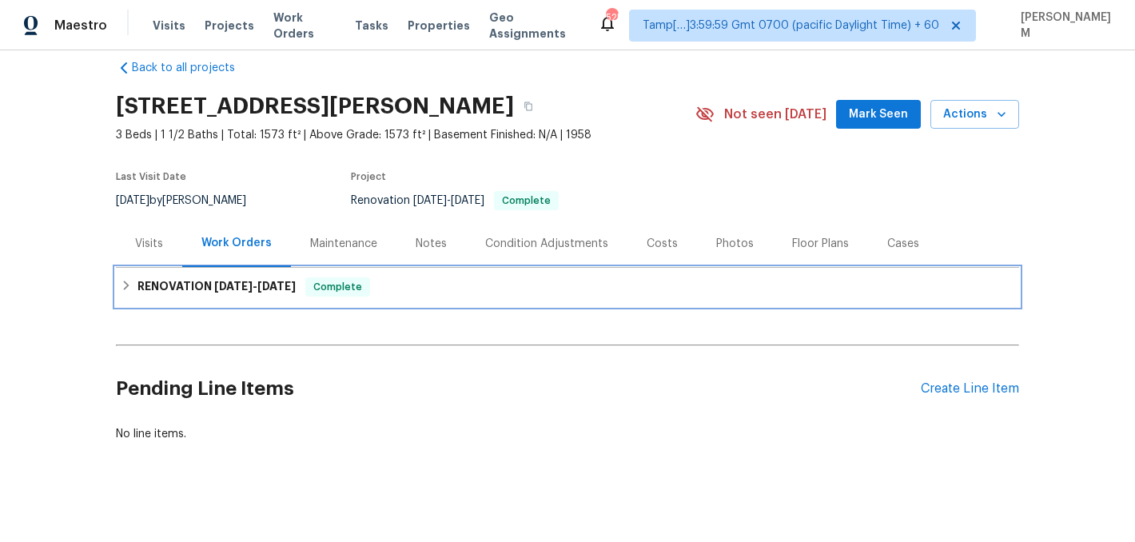
click at [427, 276] on div "RENOVATION [DATE] - [DATE] Complete" at bounding box center [567, 287] width 903 height 38
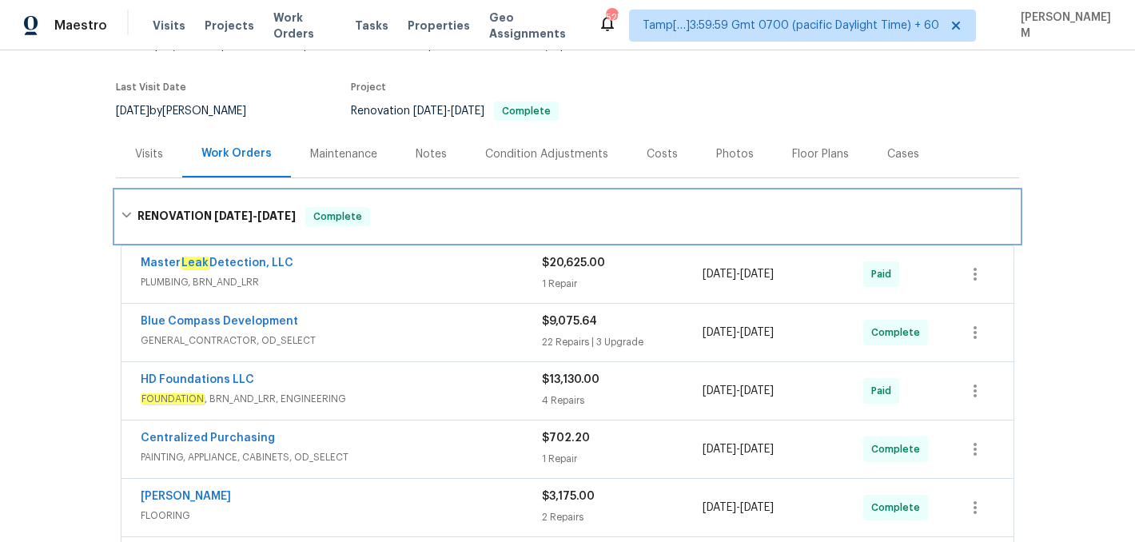
scroll to position [113, 0]
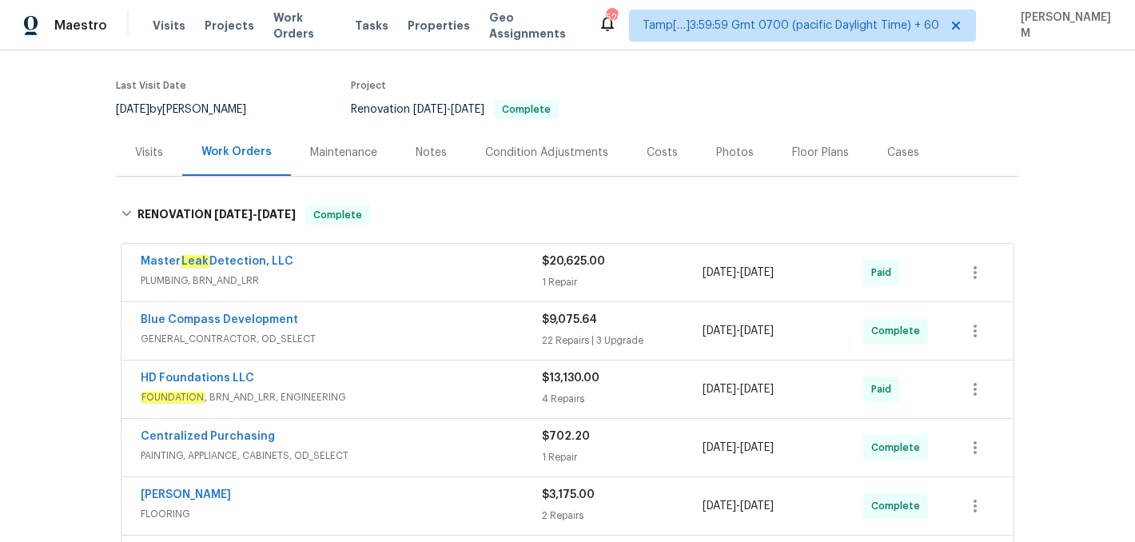
click at [432, 270] on div "Master Leak Detection, LLC" at bounding box center [341, 262] width 401 height 19
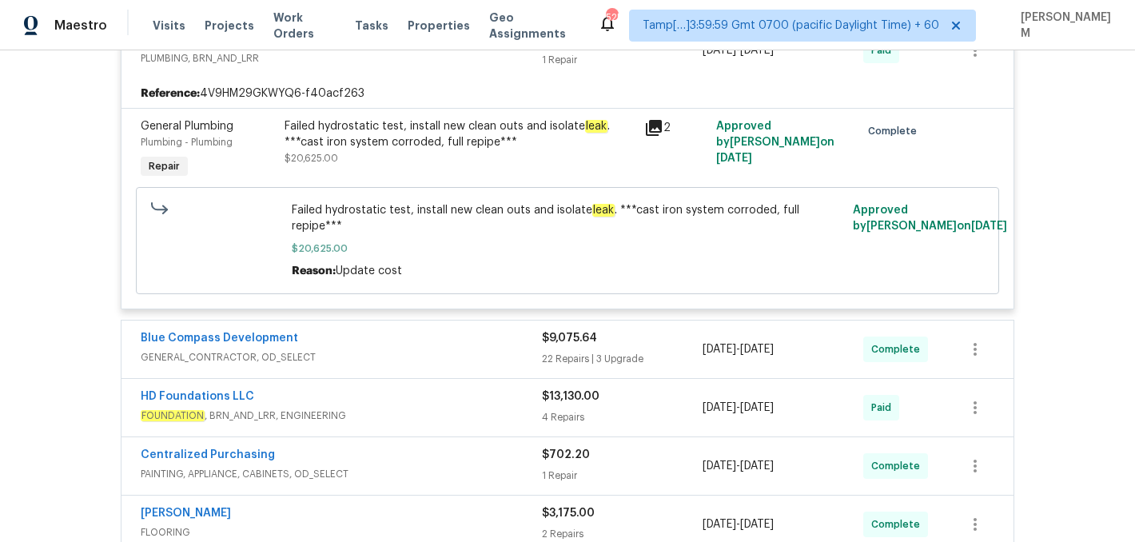
scroll to position [349, 0]
click at [479, 348] on span "GENERAL_CONTRACTOR, OD_SELECT" at bounding box center [341, 356] width 401 height 16
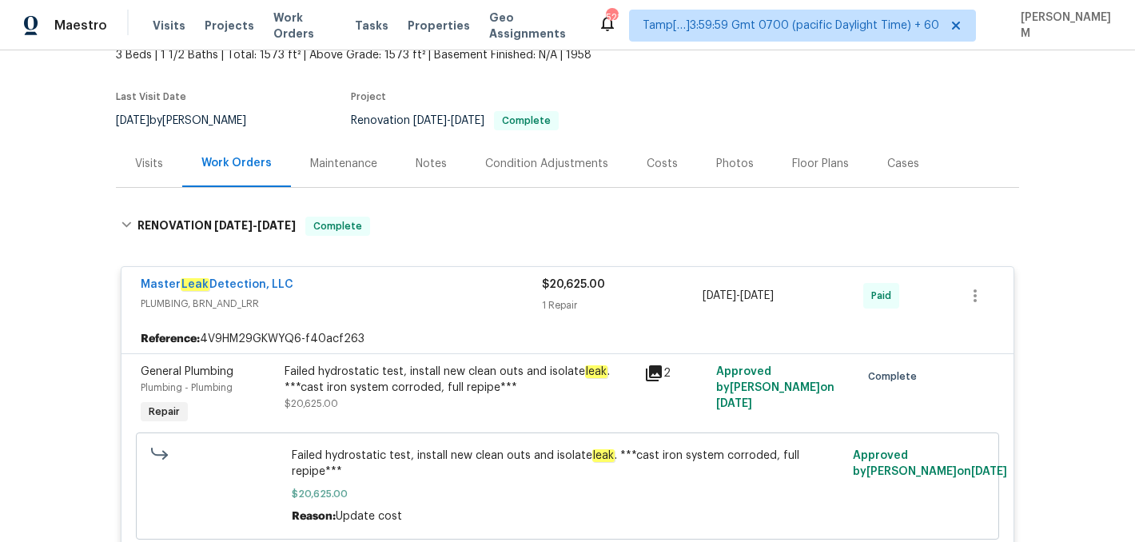
scroll to position [0, 0]
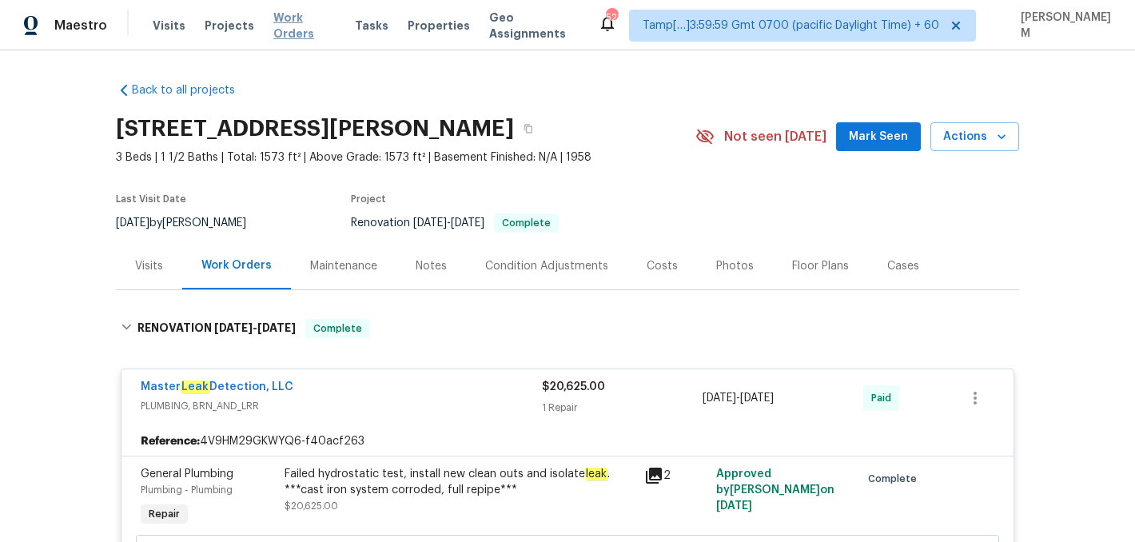
click at [307, 30] on span "Work Orders" at bounding box center [304, 26] width 62 height 32
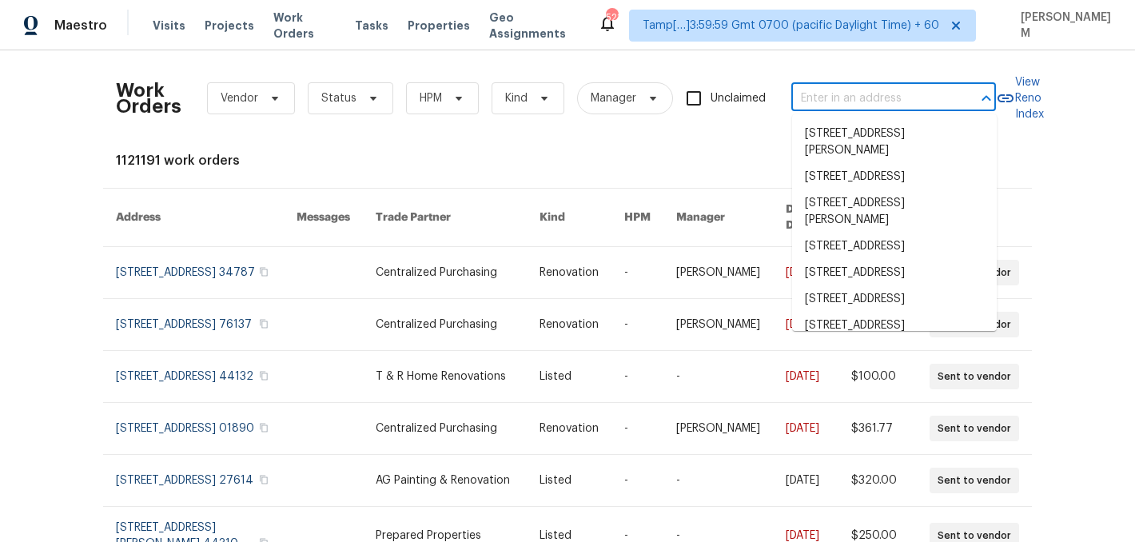
click at [853, 91] on input "text" at bounding box center [871, 98] width 160 height 25
paste input "[STREET_ADDRESS]"
type input "[STREET_ADDRESS]"
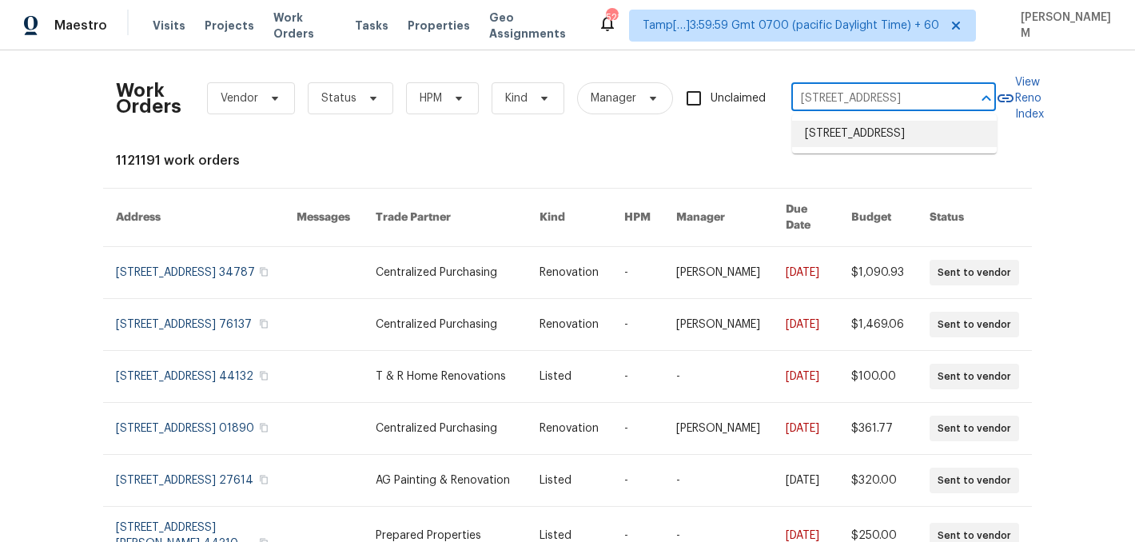
click at [885, 144] on li "[STREET_ADDRESS]" at bounding box center [894, 134] width 205 height 26
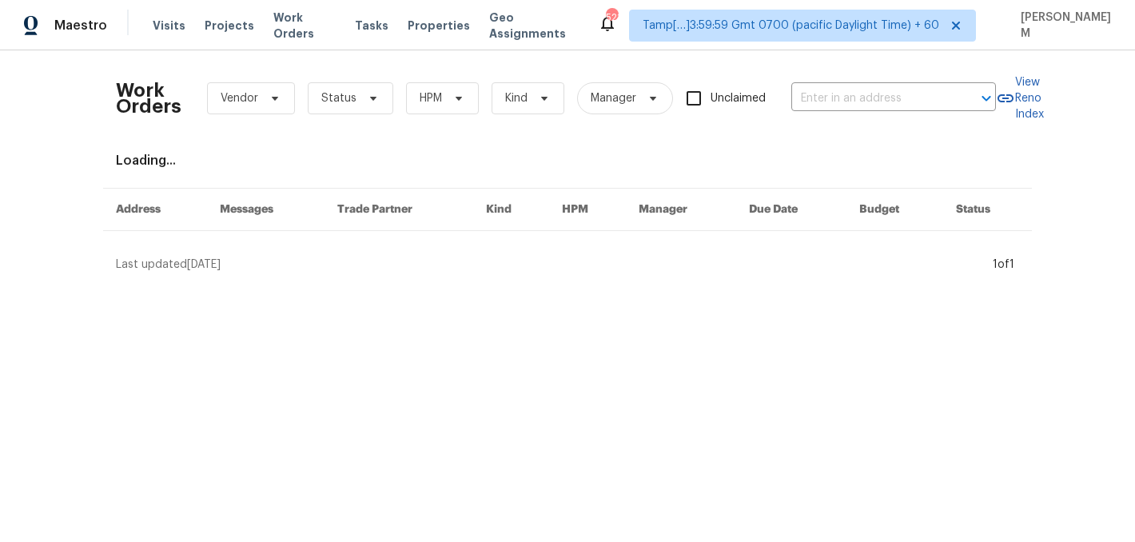
type input "[STREET_ADDRESS]"
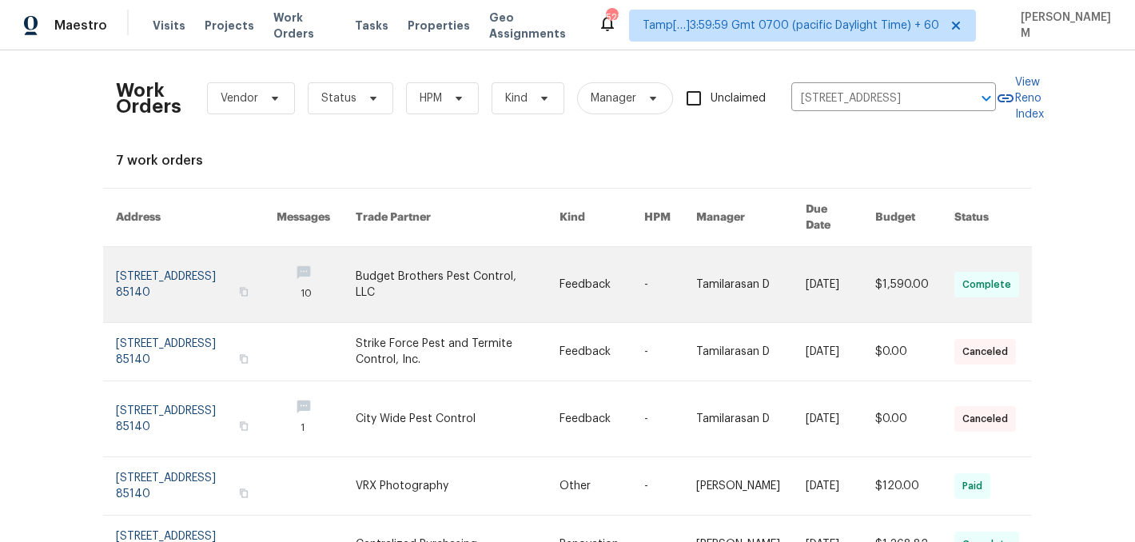
click at [563, 262] on link at bounding box center [601, 284] width 85 height 75
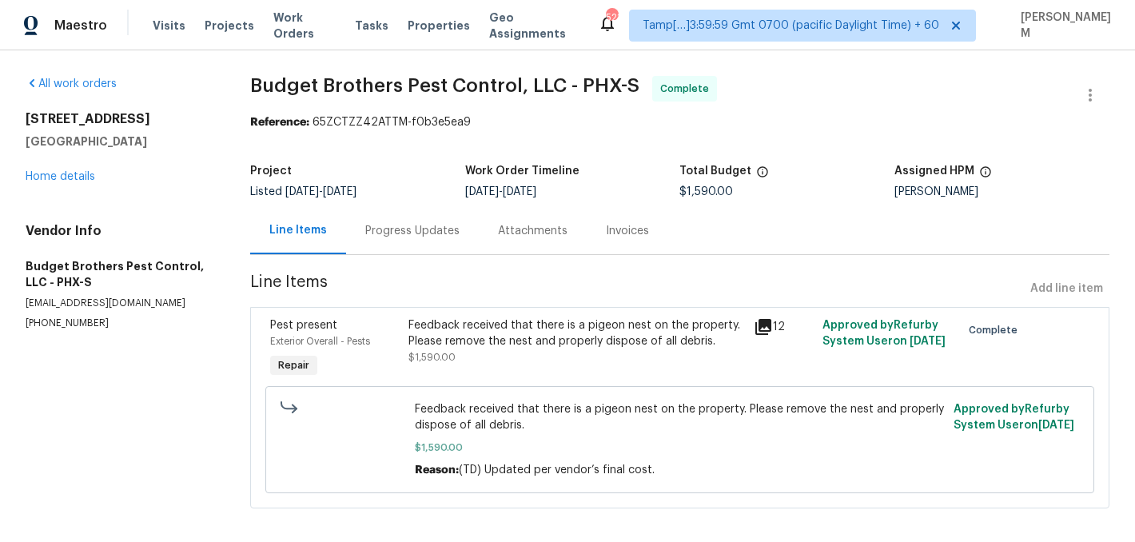
click at [52, 182] on div "[STREET_ADDRESS] Home details" at bounding box center [119, 148] width 186 height 74
click at [58, 177] on link "Home details" at bounding box center [61, 176] width 70 height 11
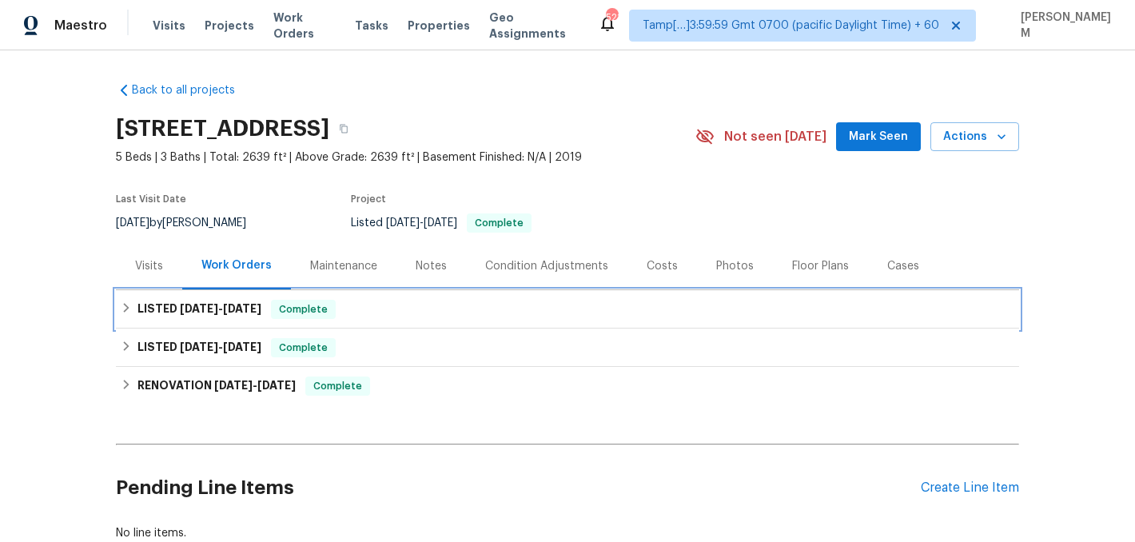
click at [321, 301] on span "Complete" at bounding box center [303, 309] width 62 height 16
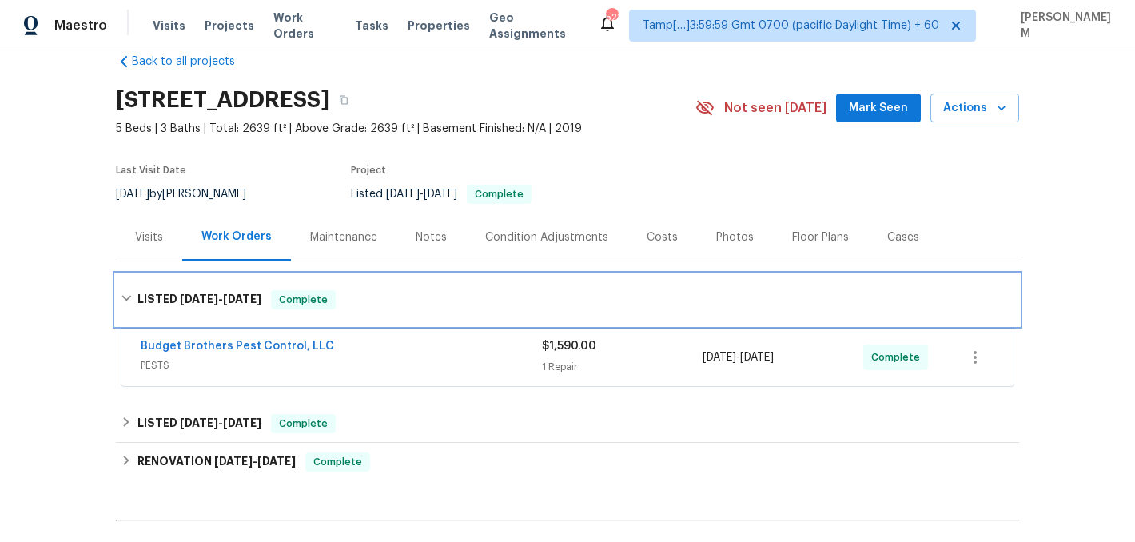
scroll to position [55, 0]
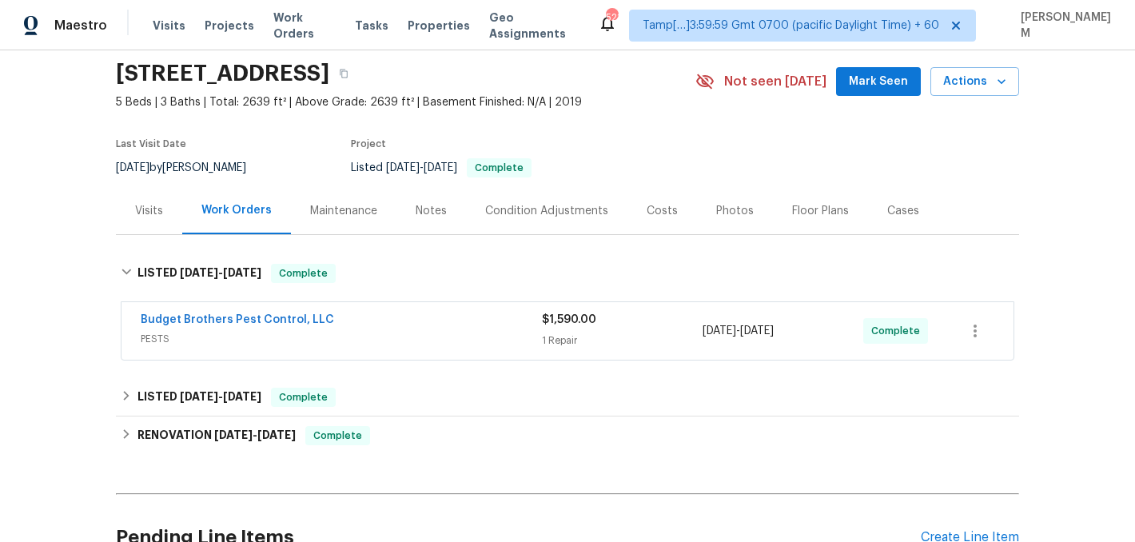
click at [394, 328] on div "Budget Brothers Pest Control, LLC" at bounding box center [341, 321] width 401 height 19
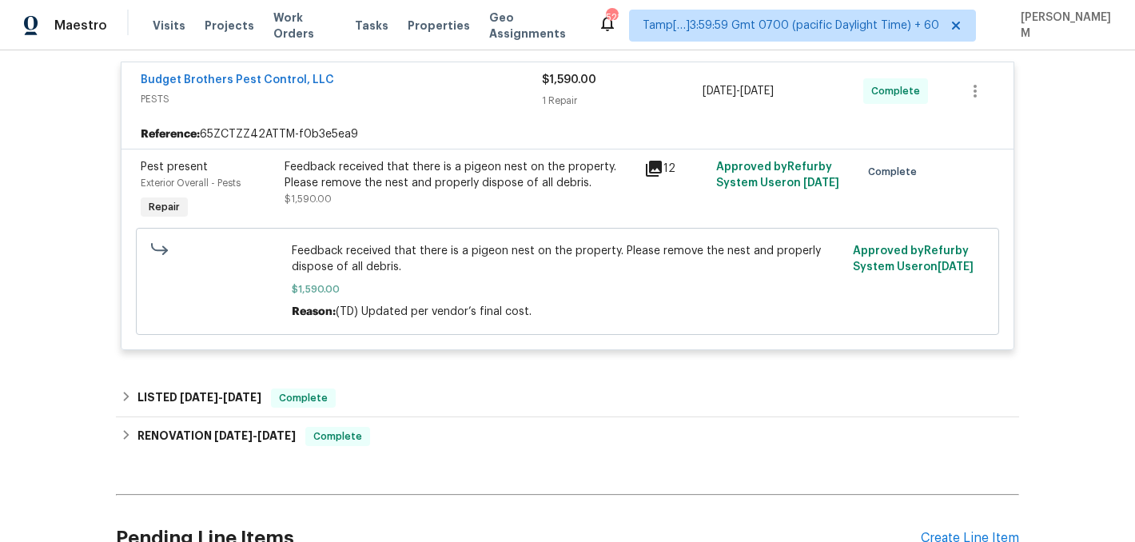
scroll to position [352, 0]
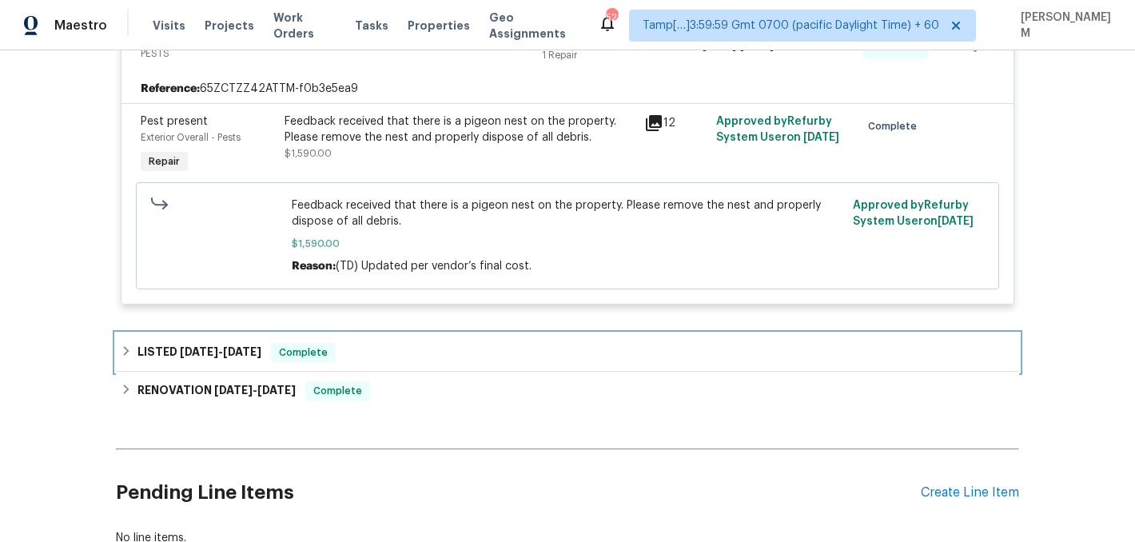
click at [368, 340] on div "LISTED [DATE] - [DATE] Complete" at bounding box center [567, 352] width 903 height 38
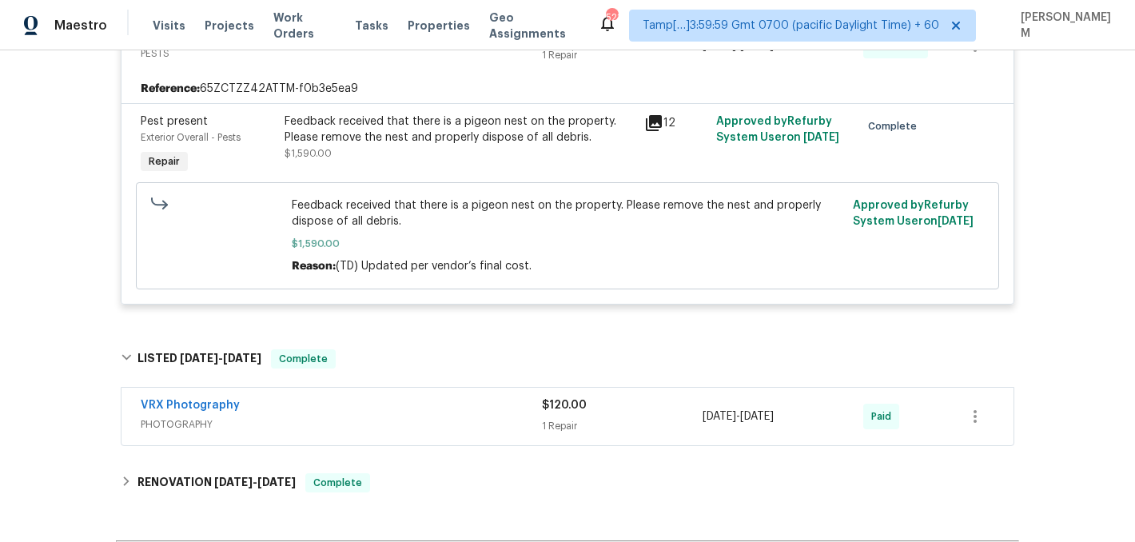
click at [415, 421] on span "PHOTOGRAPHY" at bounding box center [341, 424] width 401 height 16
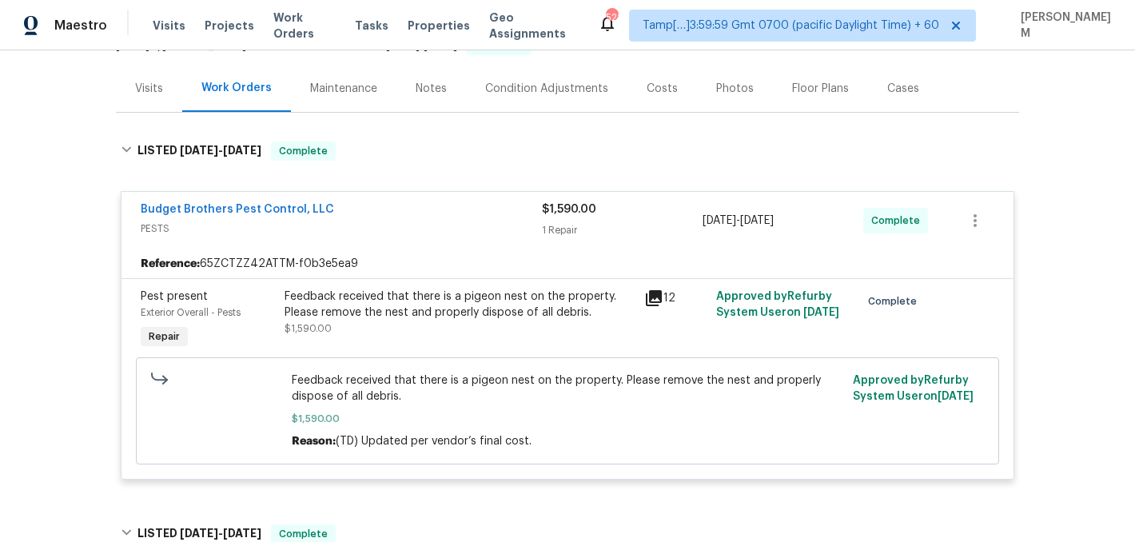
scroll to position [54, 0]
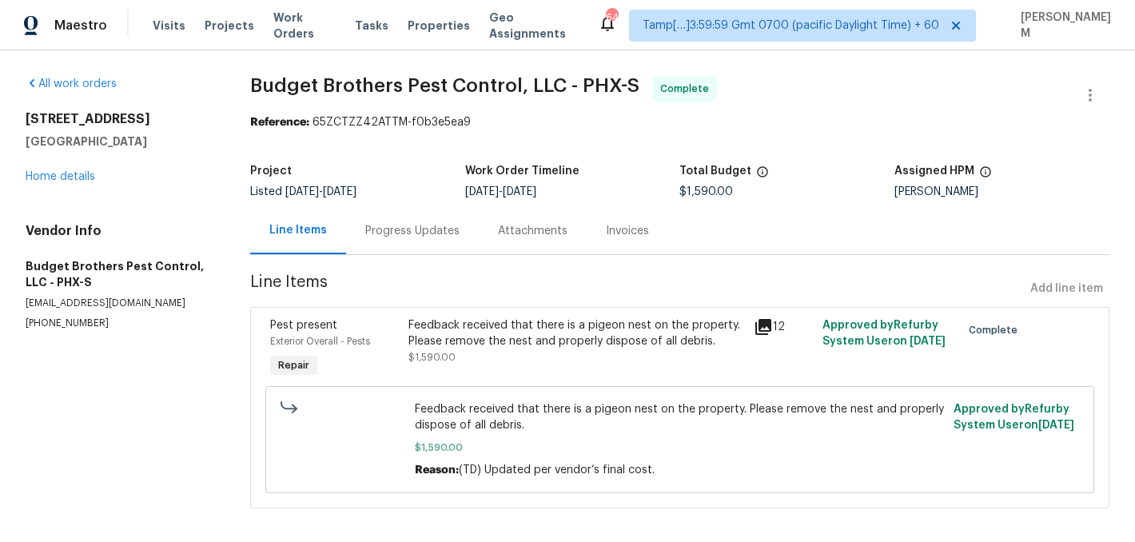
click at [404, 245] on div "Progress Updates" at bounding box center [412, 230] width 133 height 47
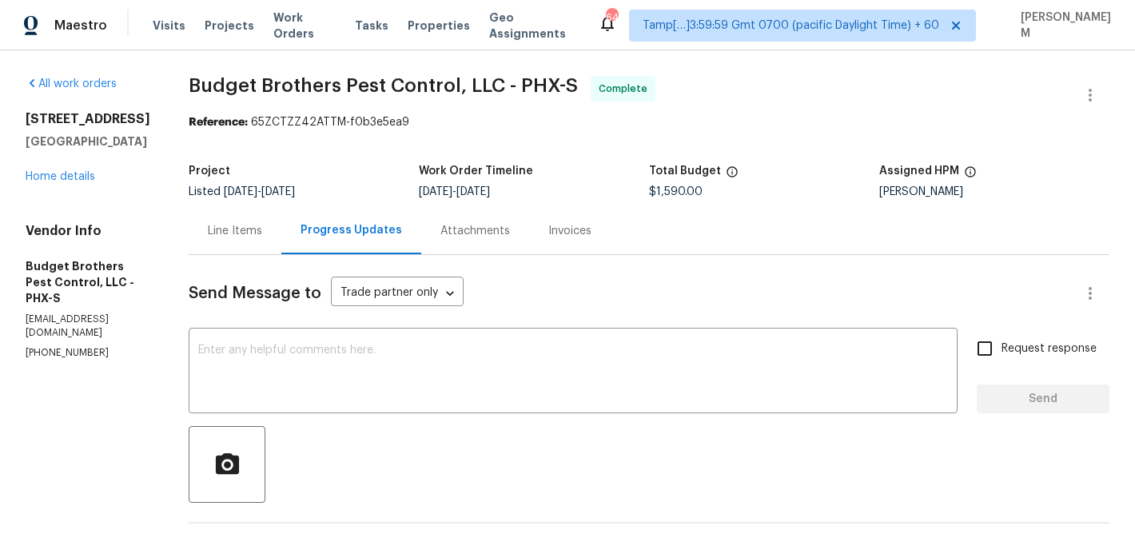
click at [591, 226] on div "Invoices" at bounding box center [569, 231] width 43 height 16
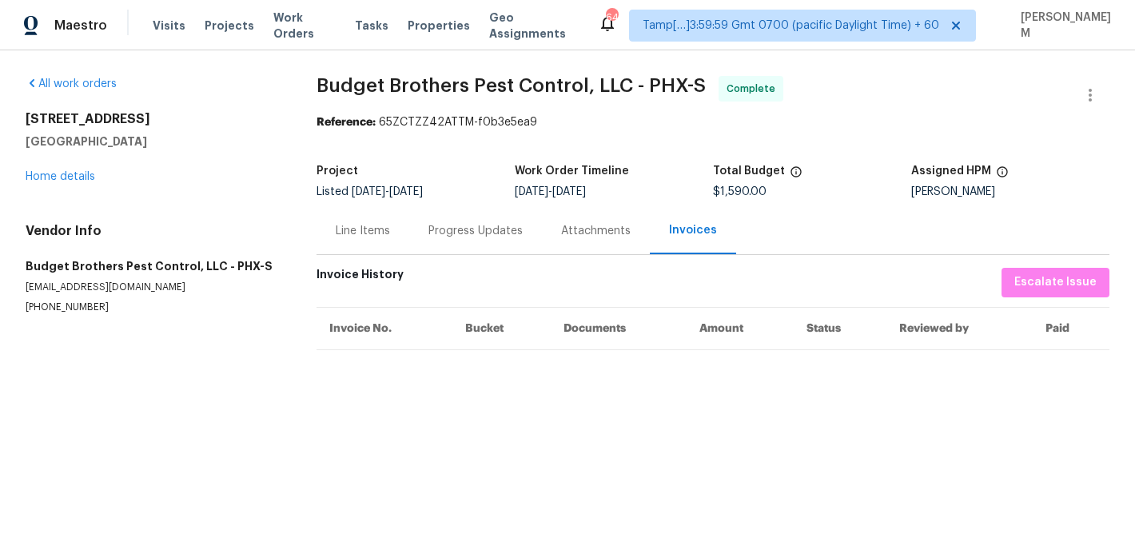
click at [367, 227] on div "Line Items" at bounding box center [363, 231] width 54 height 16
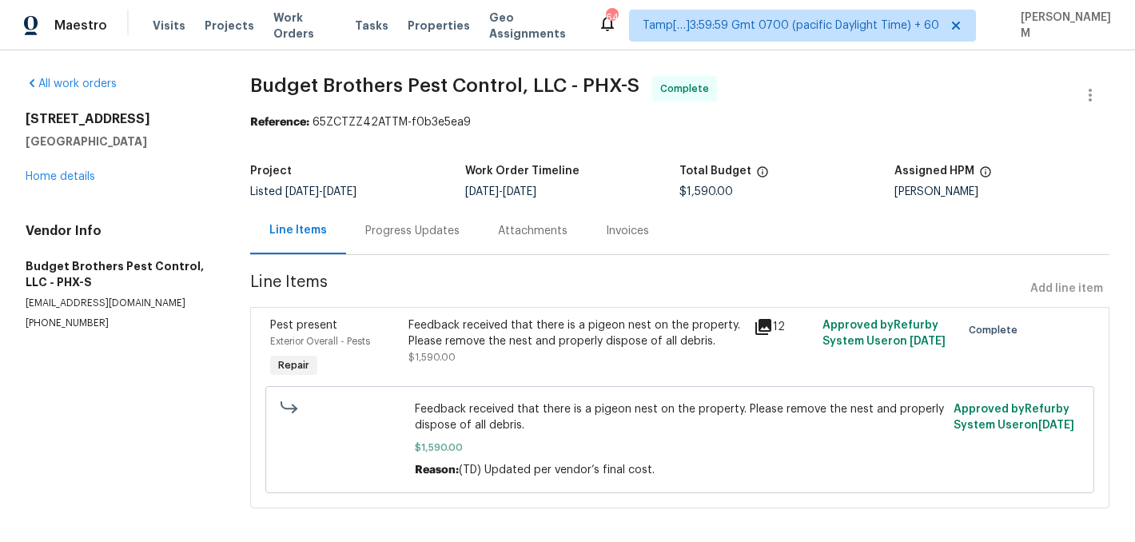
click at [421, 225] on div "Progress Updates" at bounding box center [412, 231] width 94 height 16
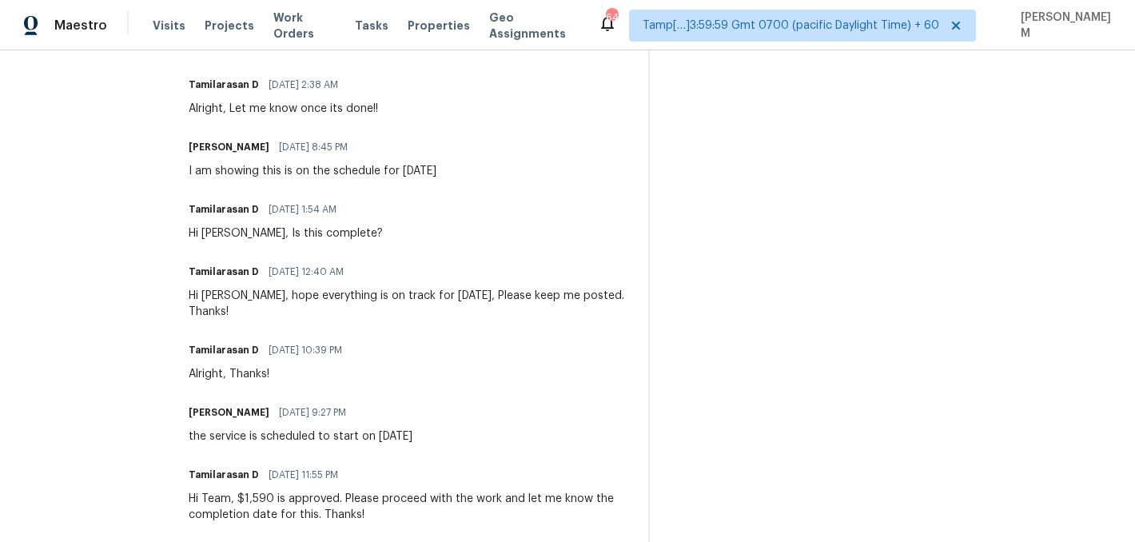
scroll to position [1352, 0]
click at [257, 264] on h6 "Tamilarasan D" at bounding box center [224, 272] width 70 height 16
copy h6 "Tamilarasan D"
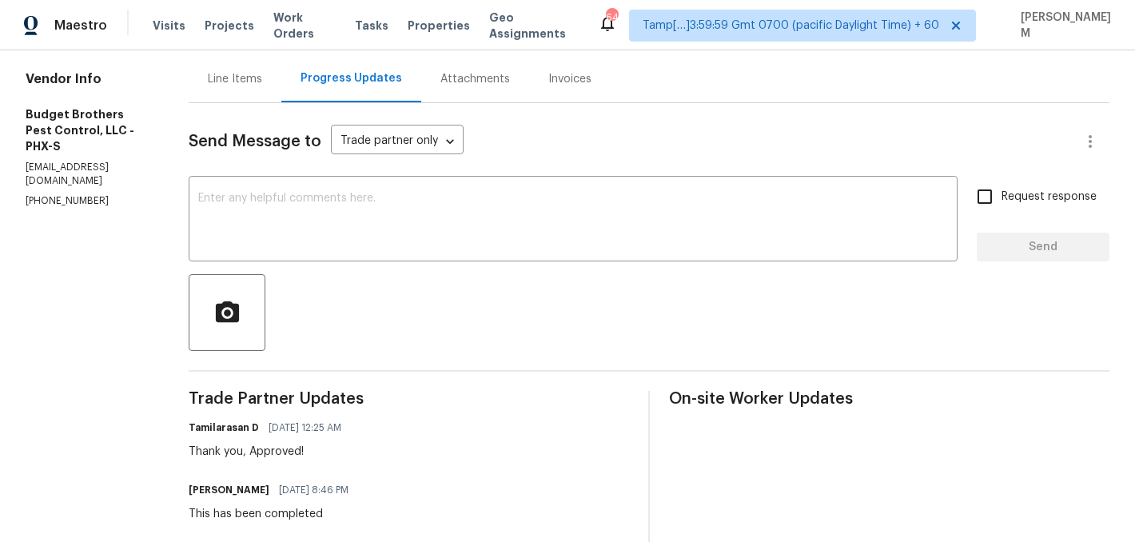
scroll to position [111, 0]
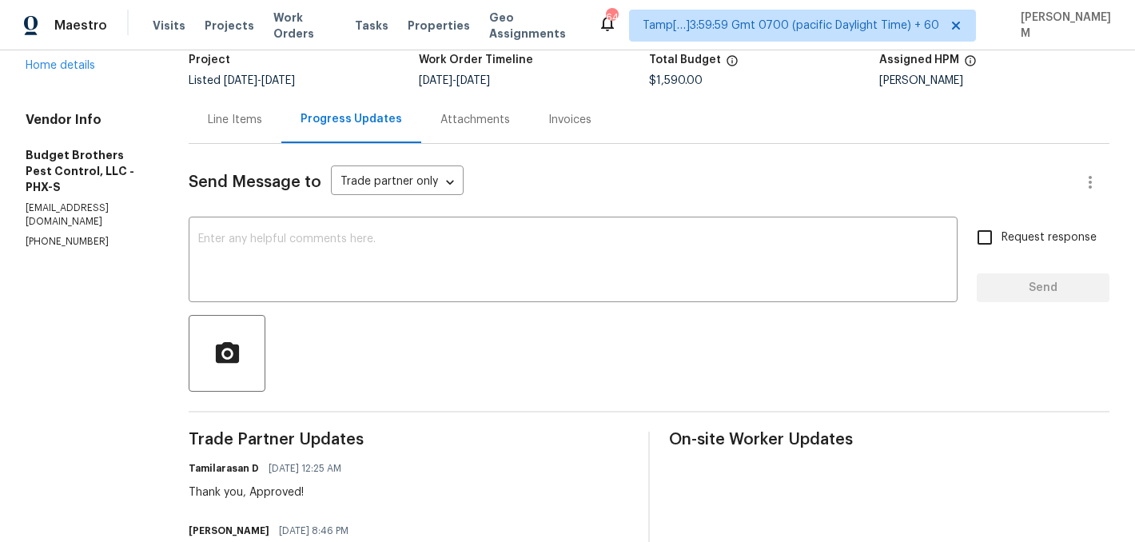
click at [262, 125] on div "Line Items" at bounding box center [235, 120] width 54 height 16
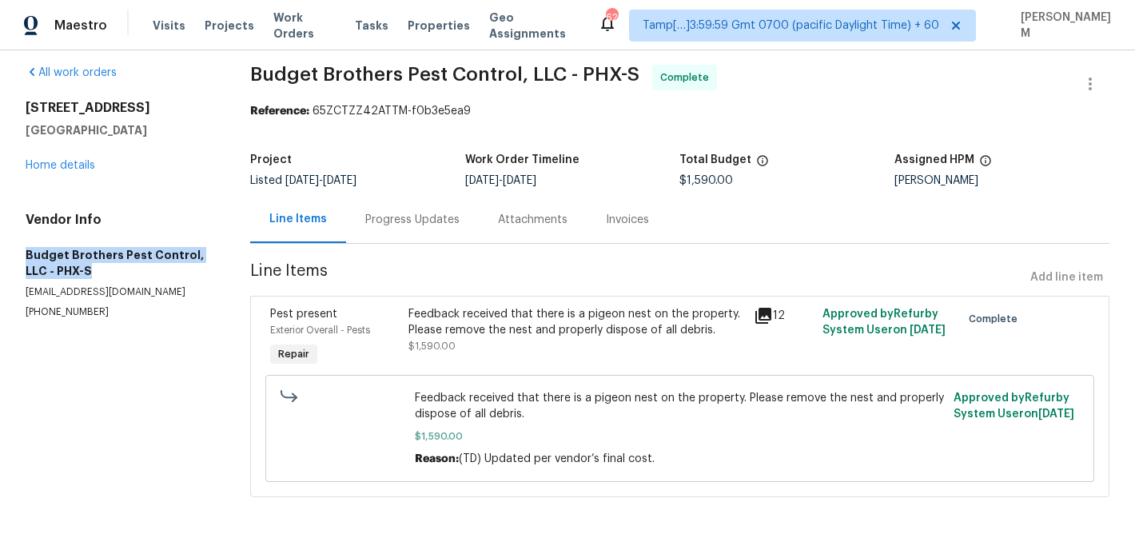
drag, startPoint x: 24, startPoint y: 250, endPoint x: 68, endPoint y: 268, distance: 47.6
click at [69, 268] on div "All work orders 297 W Tamarack Dr San Tan Valley, AZ 85140 Home details Vendor …" at bounding box center [567, 290] width 1135 height 503
copy h5 "Budget Brothers Pest Control, LLC - PHX-S"
click at [365, 221] on div "Progress Updates" at bounding box center [412, 220] width 94 height 16
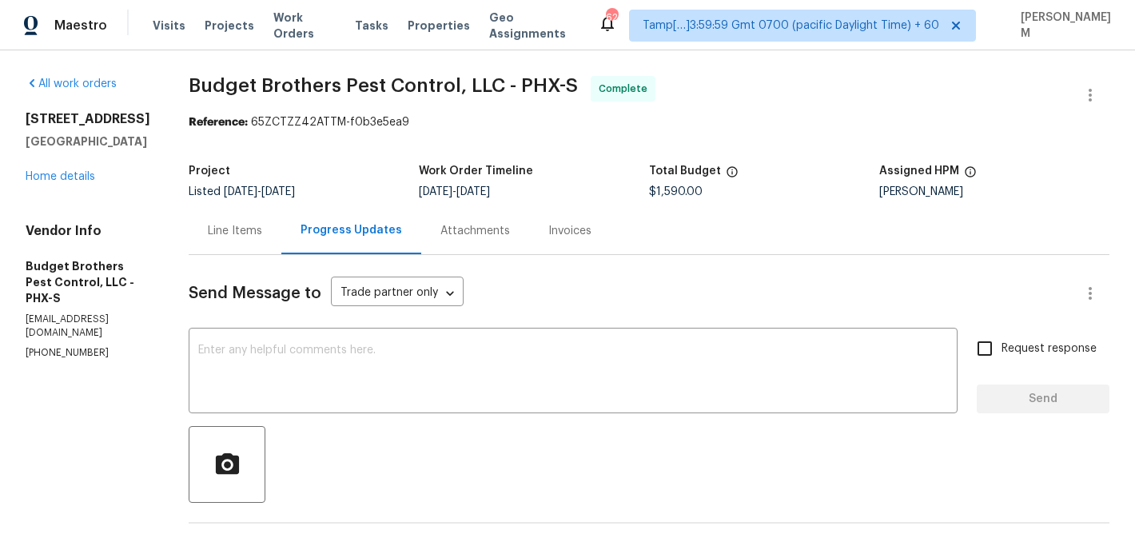
click at [258, 226] on div "Line Items" at bounding box center [235, 231] width 54 height 16
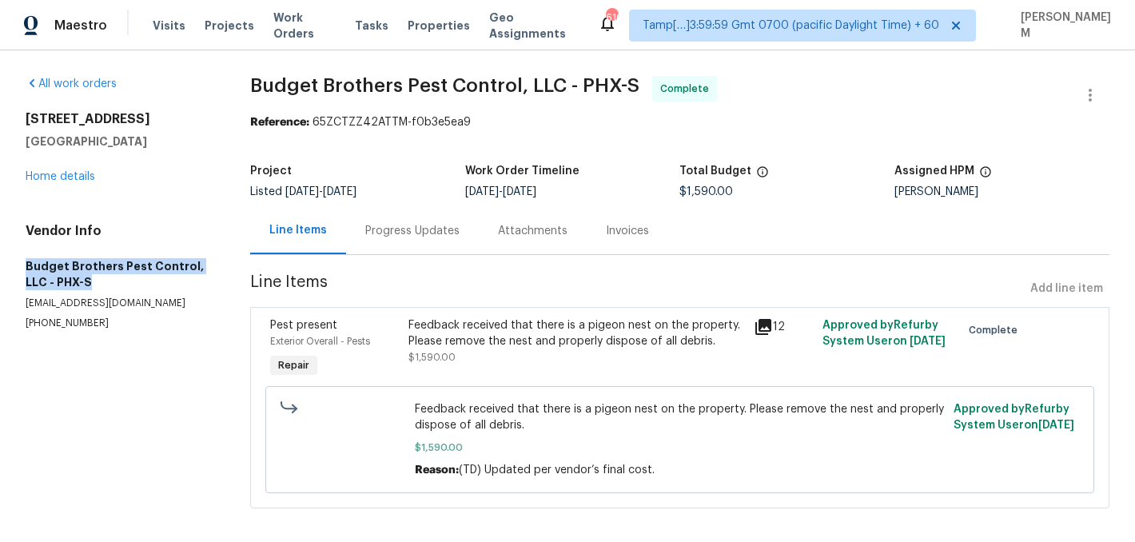
drag, startPoint x: 27, startPoint y: 264, endPoint x: 88, endPoint y: 279, distance: 62.4
click at [88, 279] on h5 "Budget Brothers Pest Control, LLC - PHX-S" at bounding box center [119, 274] width 186 height 32
copy h5 "Budget Brothers Pest Control, LLC - PHX-S"
